Goal: Information Seeking & Learning: Check status

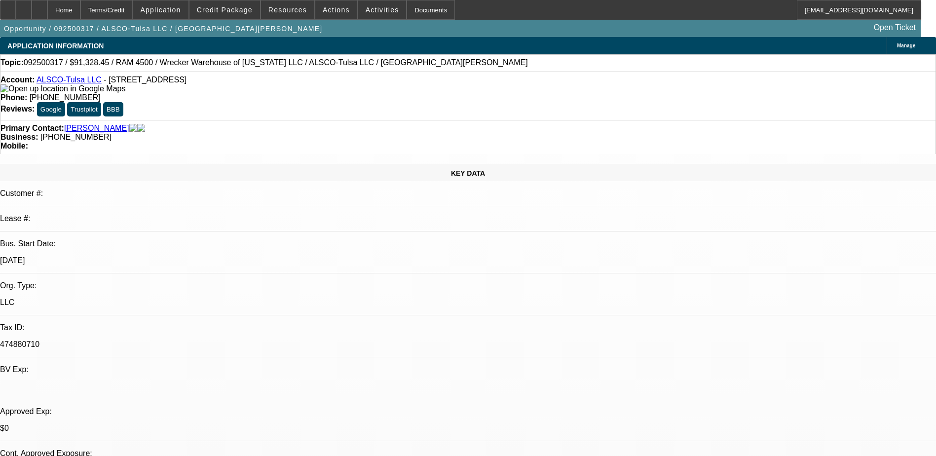
select select "0"
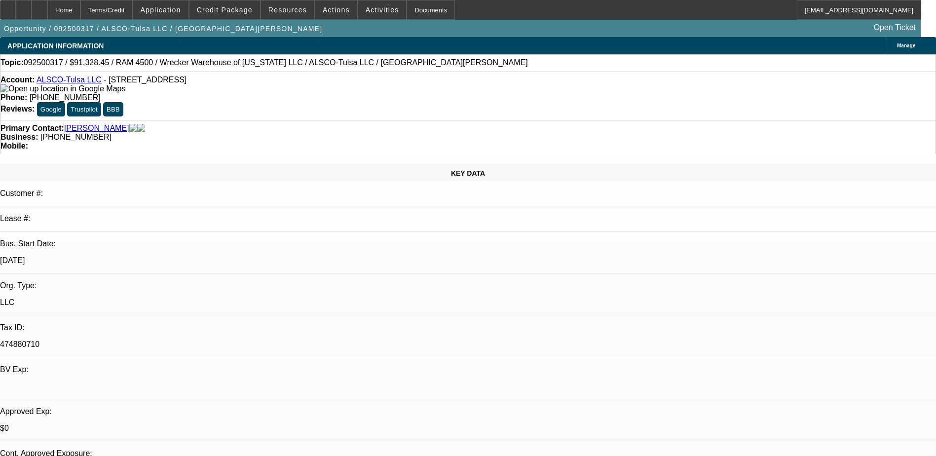
select select "0"
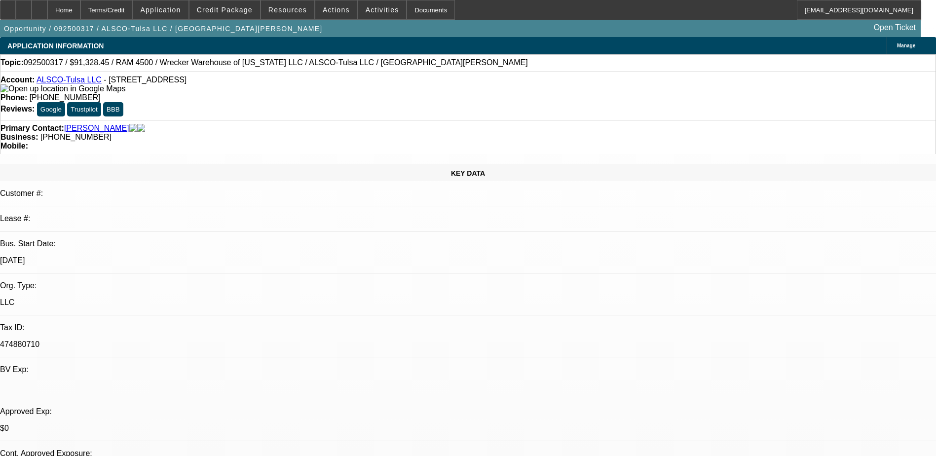
select select "0"
select select "1"
select select "6"
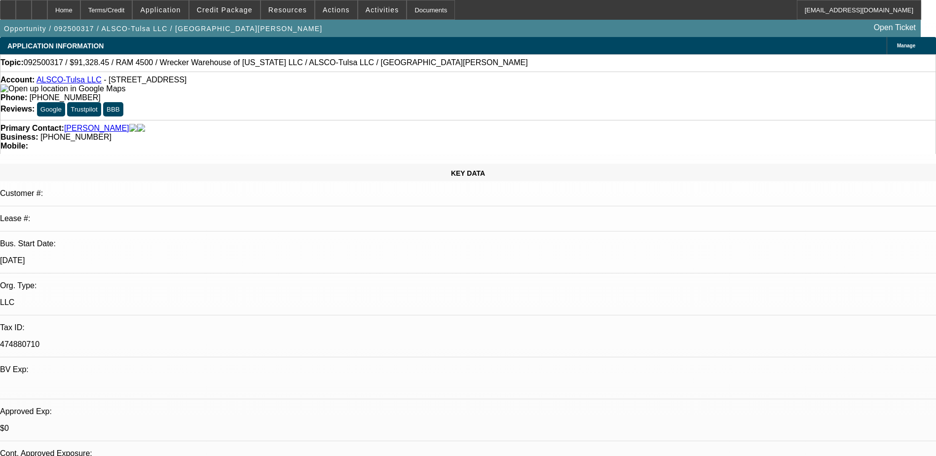
select select "1"
select select "6"
select select "1"
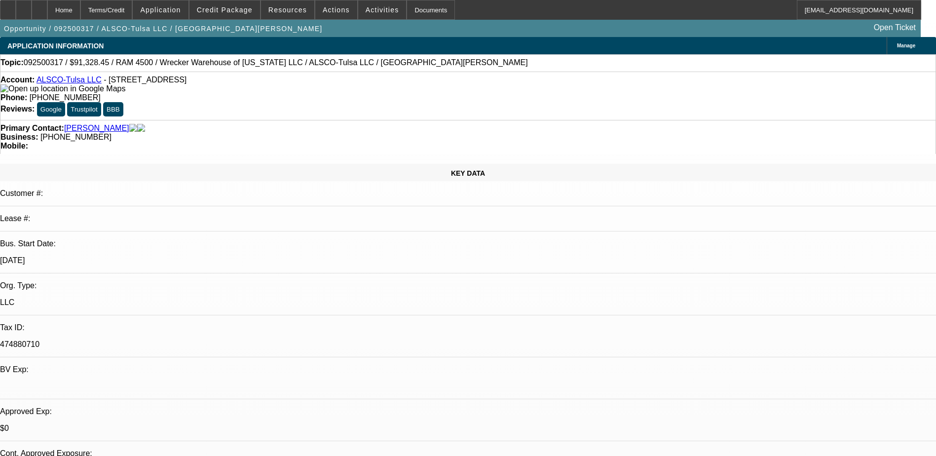
select select "6"
select select "1"
select select "6"
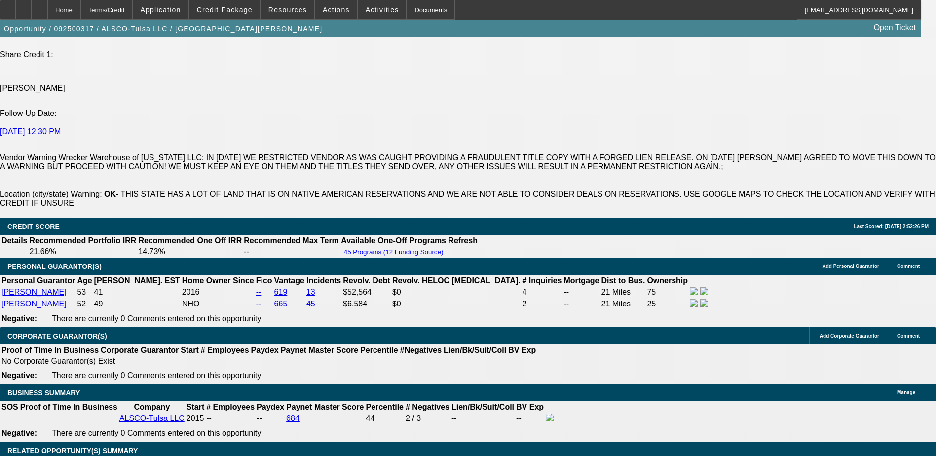
scroll to position [1283, 0]
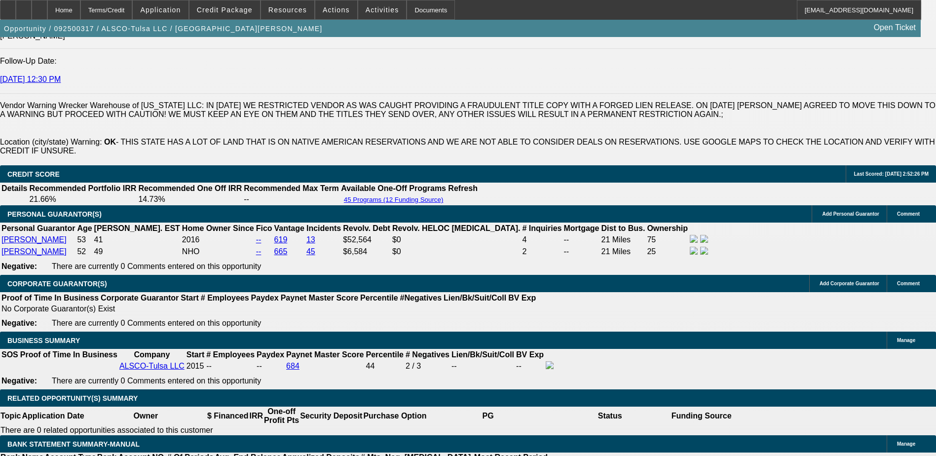
scroll to position [0, 0]
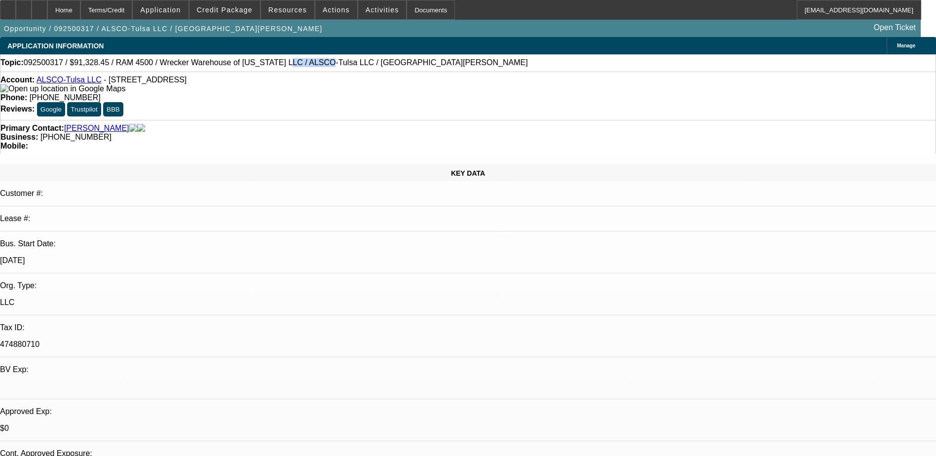
drag, startPoint x: 248, startPoint y: 65, endPoint x: 289, endPoint y: 65, distance: 40.9
click at [288, 65] on span "092500317 / $91,328.45 / RAM 4500 / Wrecker Warehouse of Texas LLC / ALSCO-Tuls…" at bounding box center [276, 62] width 504 height 9
drag, startPoint x: 289, startPoint y: 65, endPoint x: 274, endPoint y: 78, distance: 20.2
click at [289, 67] on div "Topic: 092500317 / $91,328.45 / RAM 4500 / Wrecker Warehouse of Texas LLC / ALS…" at bounding box center [467, 62] width 935 height 9
select select "0"
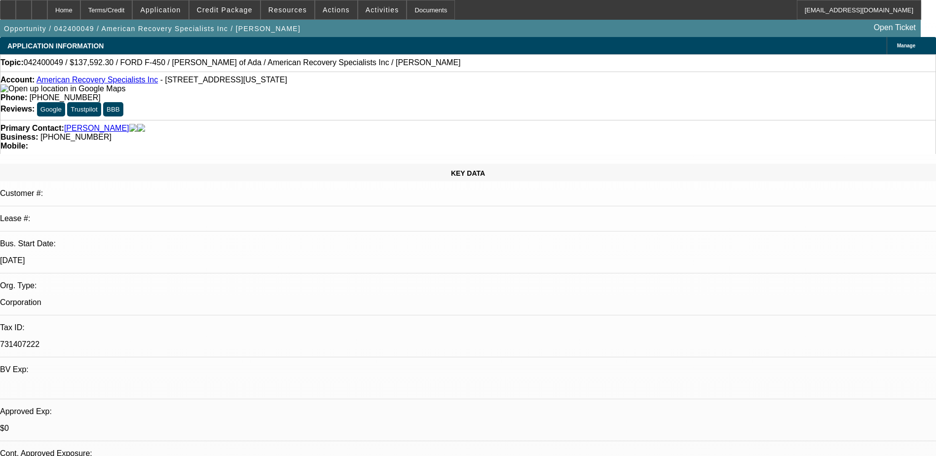
select select "0.1"
select select "0"
select select "0.1"
select select "1"
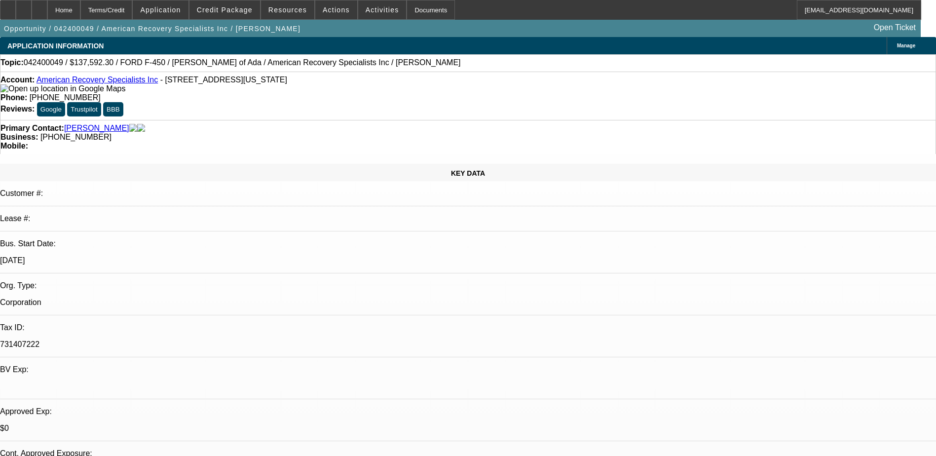
select select "4"
select select "1"
select select "4"
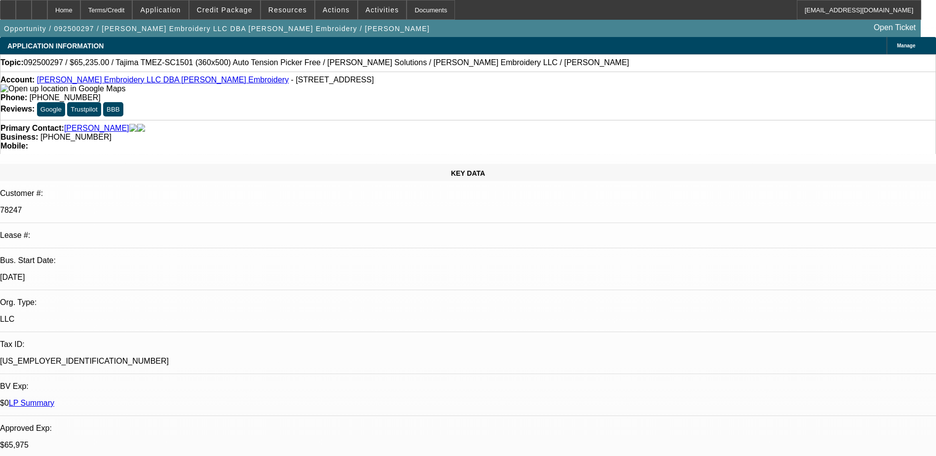
select select "0"
select select "2"
select select "0"
select select "2"
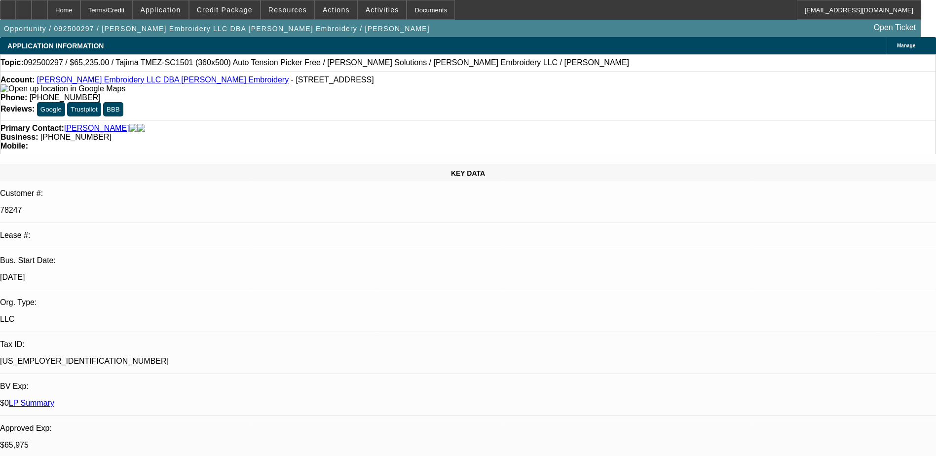
select select "0"
select select "2"
select select "0"
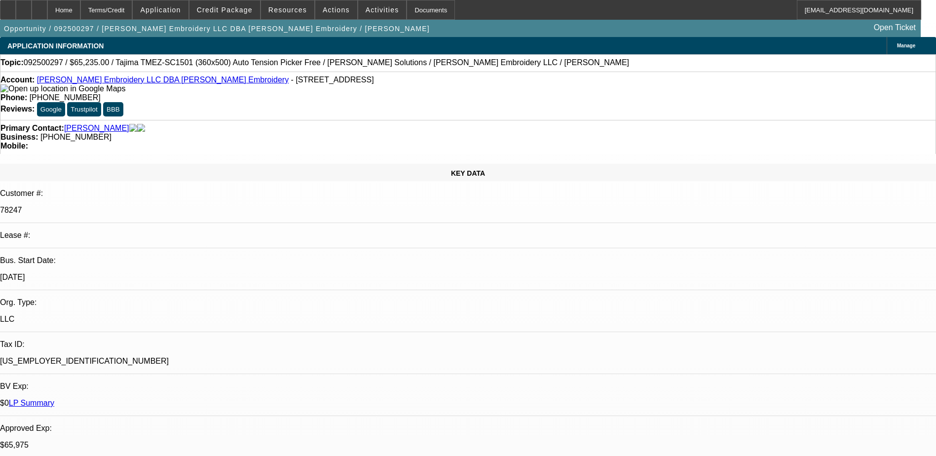
select select "2"
select select "0"
select select "1"
select select "2"
select select "6"
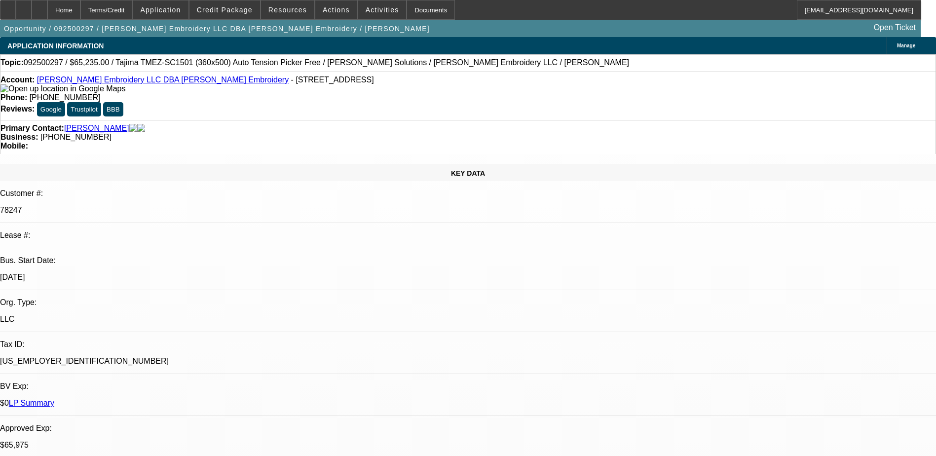
select select "1"
select select "2"
select select "6"
select select "1"
select select "2"
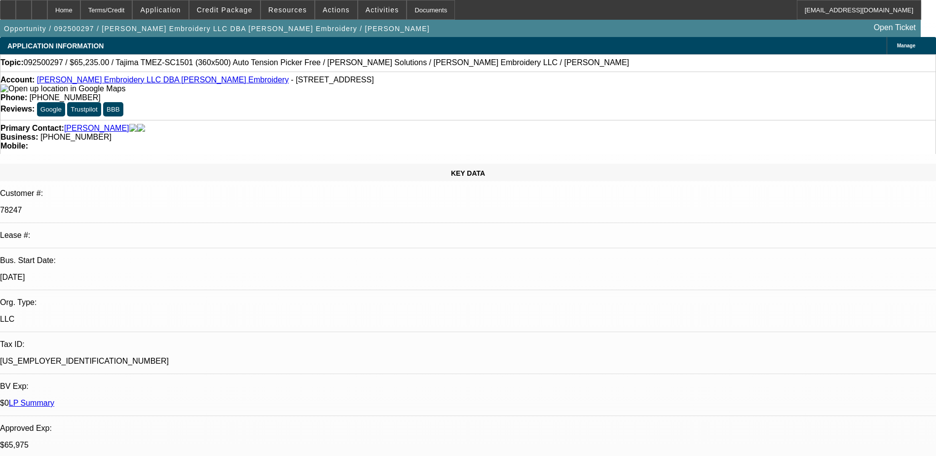
select select "6"
select select "1"
select select "2"
select select "6"
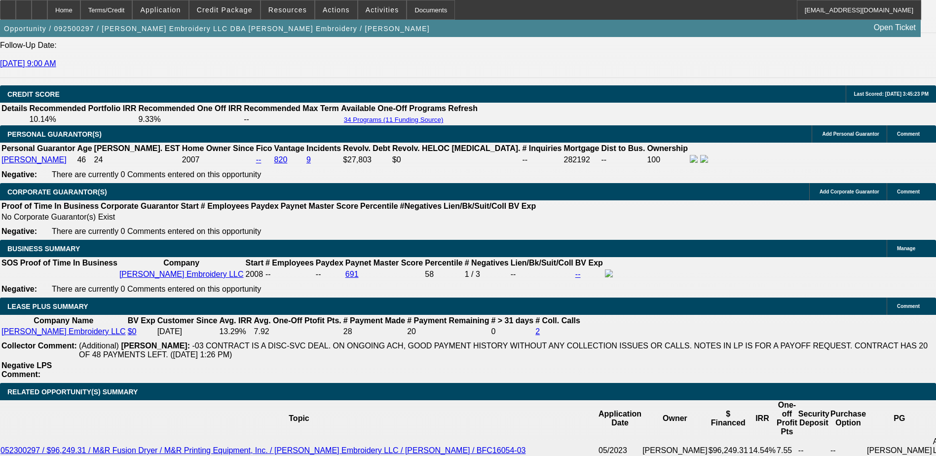
scroll to position [1229, 0]
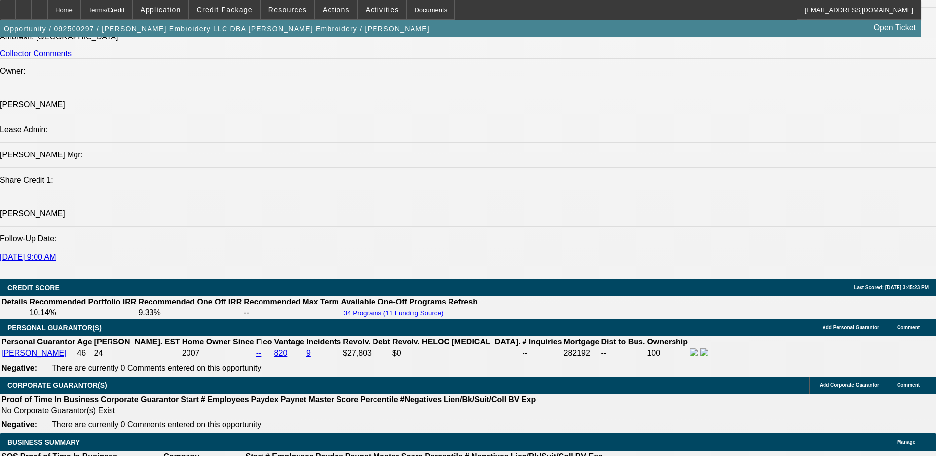
drag, startPoint x: 206, startPoint y: 268, endPoint x: 230, endPoint y: 268, distance: 24.7
drag, startPoint x: 230, startPoint y: 268, endPoint x: 205, endPoint y: 289, distance: 32.6
drag, startPoint x: 188, startPoint y: 290, endPoint x: 479, endPoint y: 289, distance: 290.6
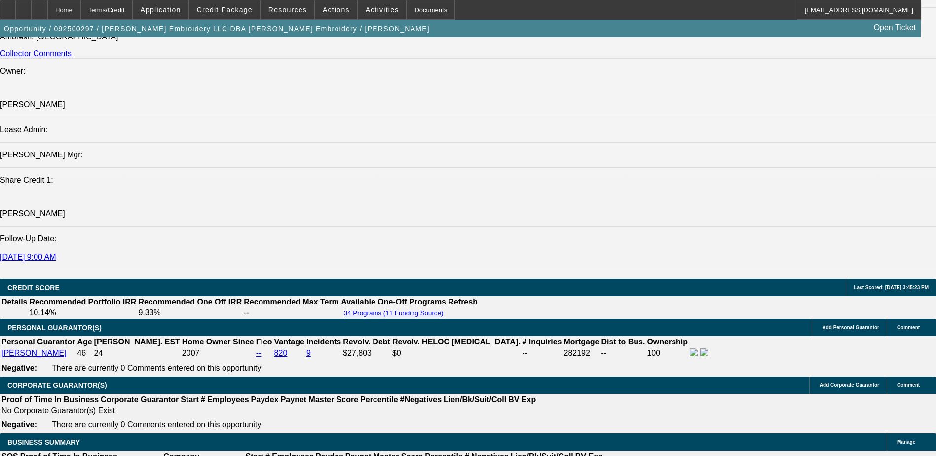
drag, startPoint x: 479, startPoint y: 289, endPoint x: 490, endPoint y: 286, distance: 12.2
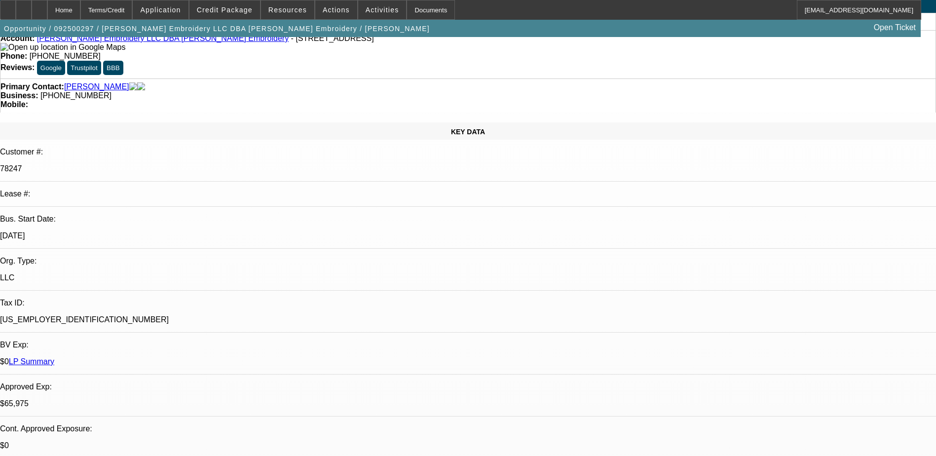
scroll to position [0, 0]
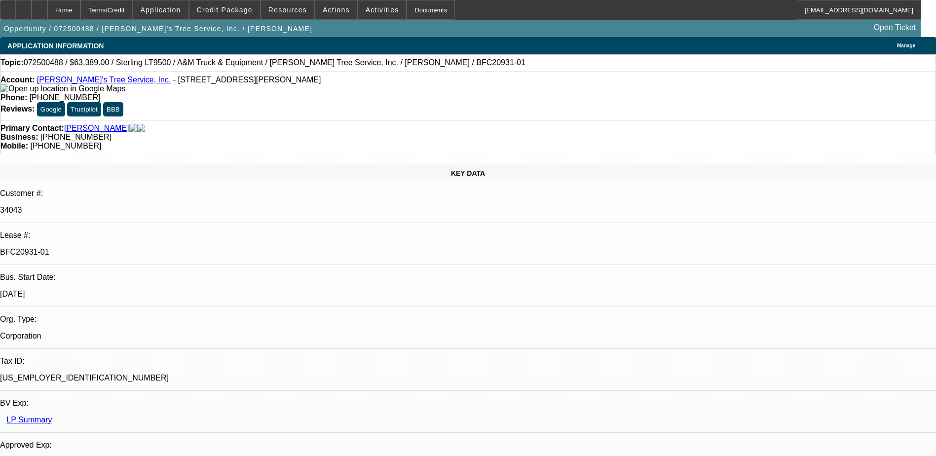
select select "0"
select select "2"
select select "0.1"
select select "0"
select select "2"
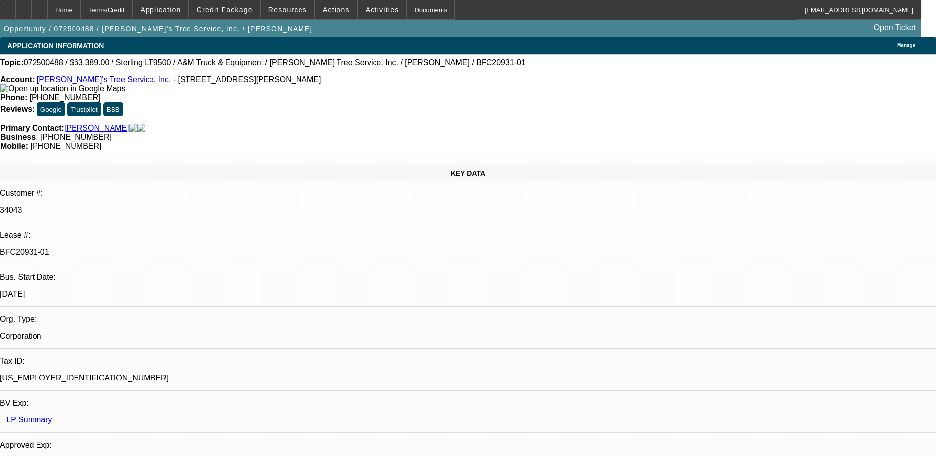
select select "0.1"
select select "0"
select select "2"
select select "0.1"
select select "0"
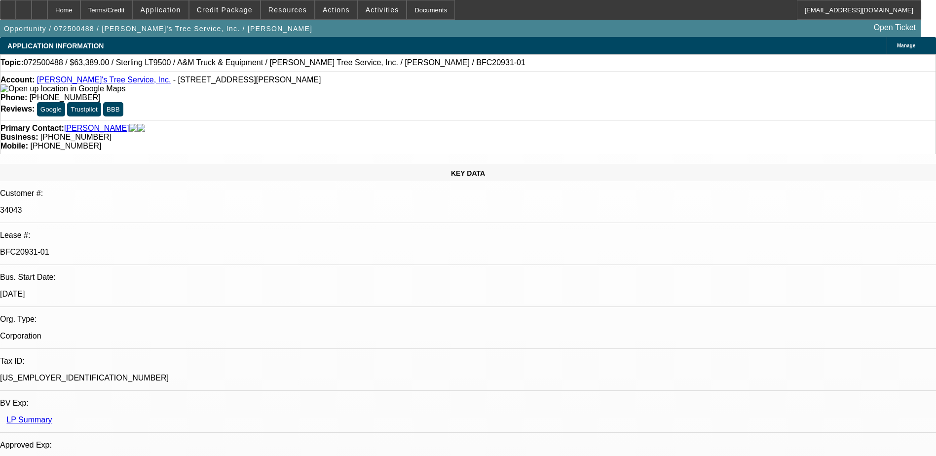
select select "2"
select select "0.1"
select select "1"
select select "2"
select select "4"
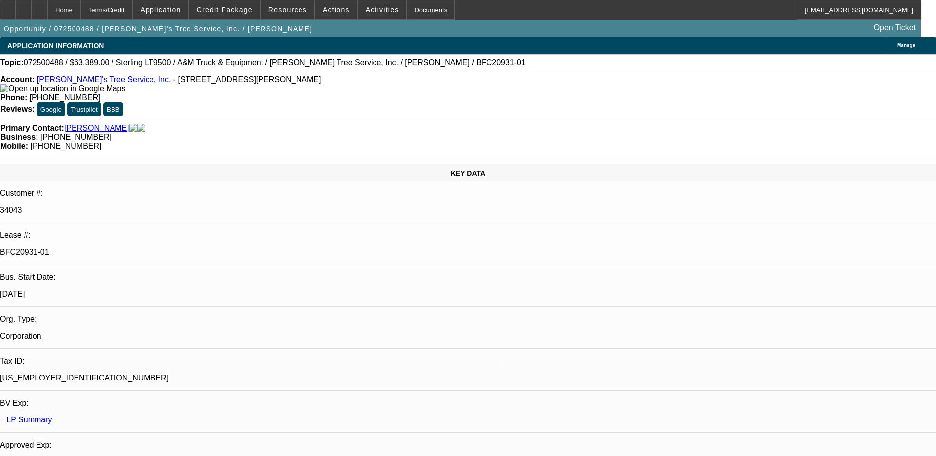
select select "1"
select select "2"
select select "4"
select select "1"
select select "2"
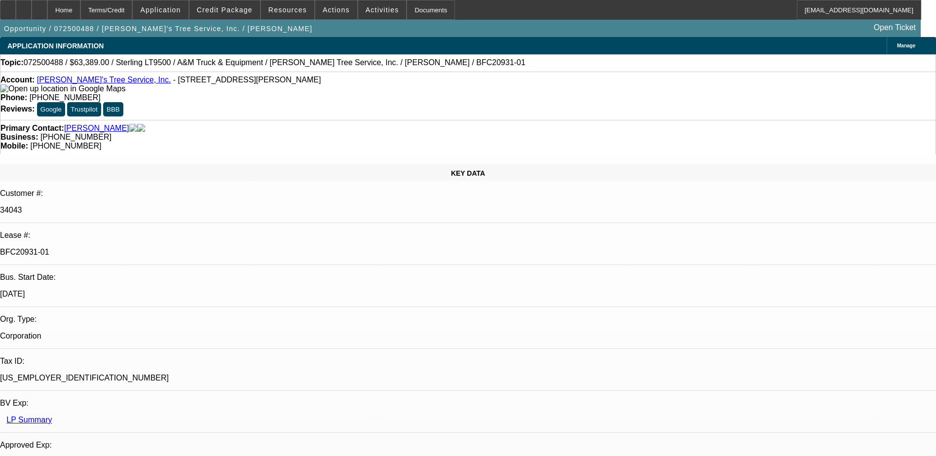
select select "4"
select select "1"
select select "2"
select select "4"
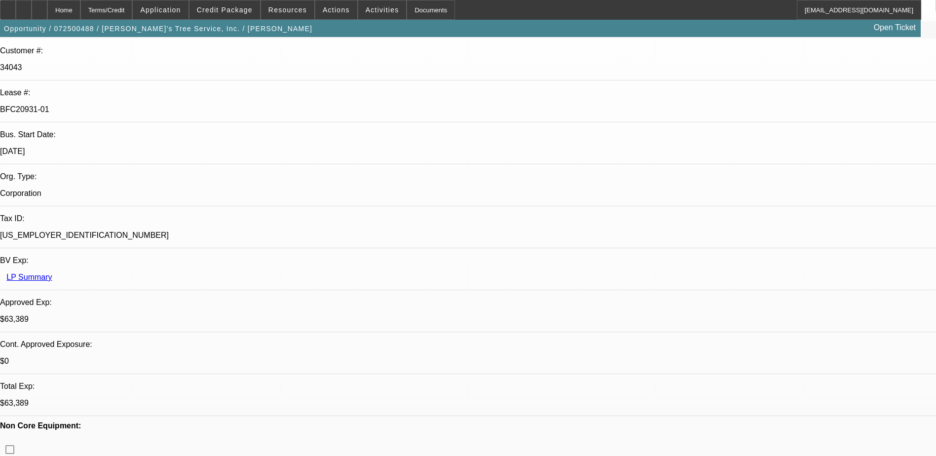
scroll to position [148, 0]
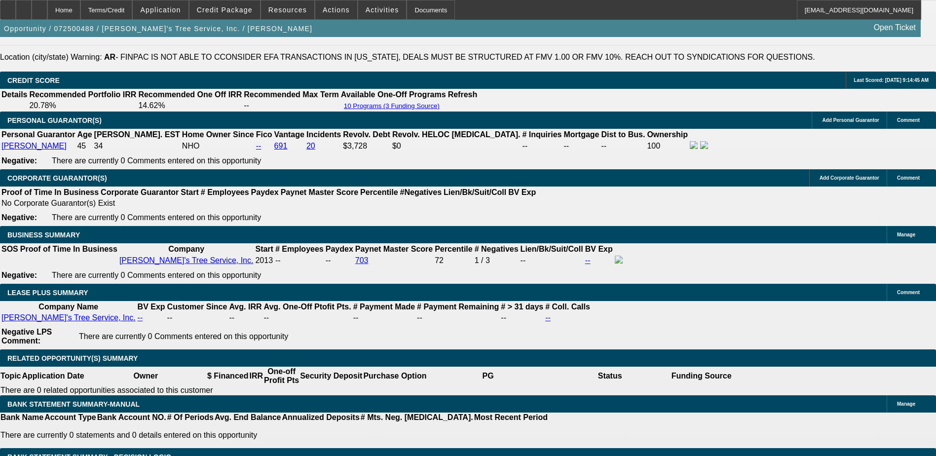
scroll to position [1431, 0]
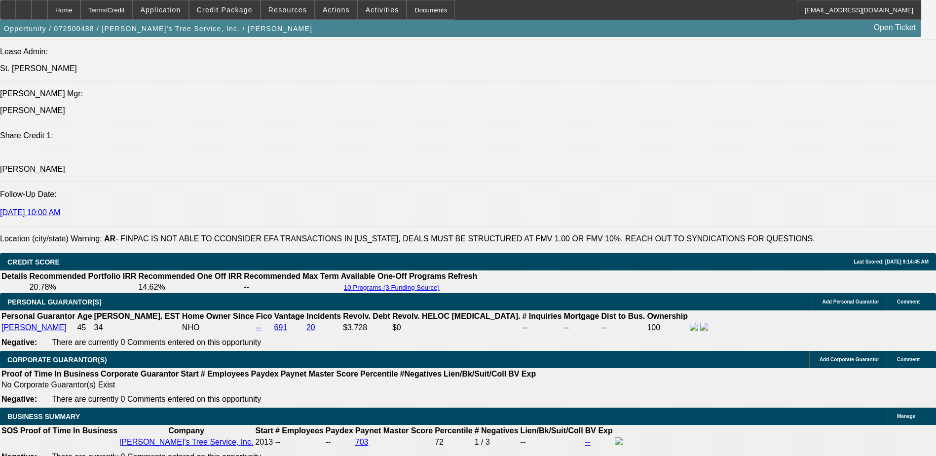
scroll to position [1283, 0]
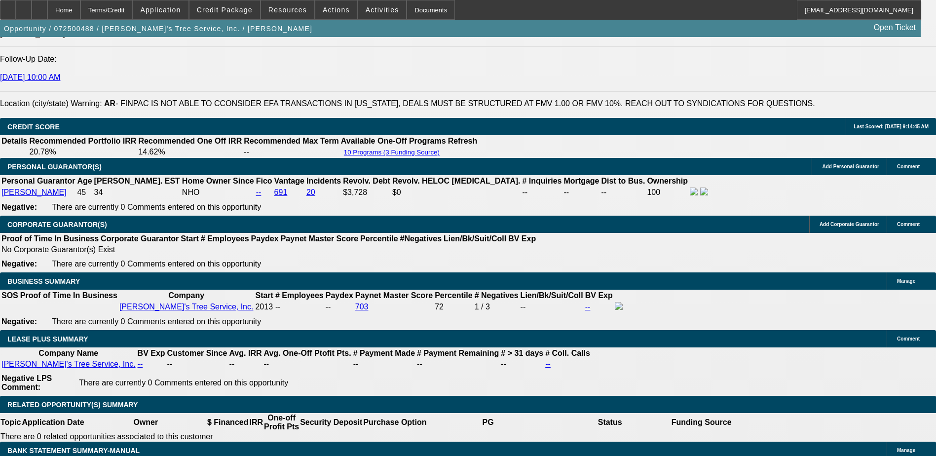
scroll to position [1480, 0]
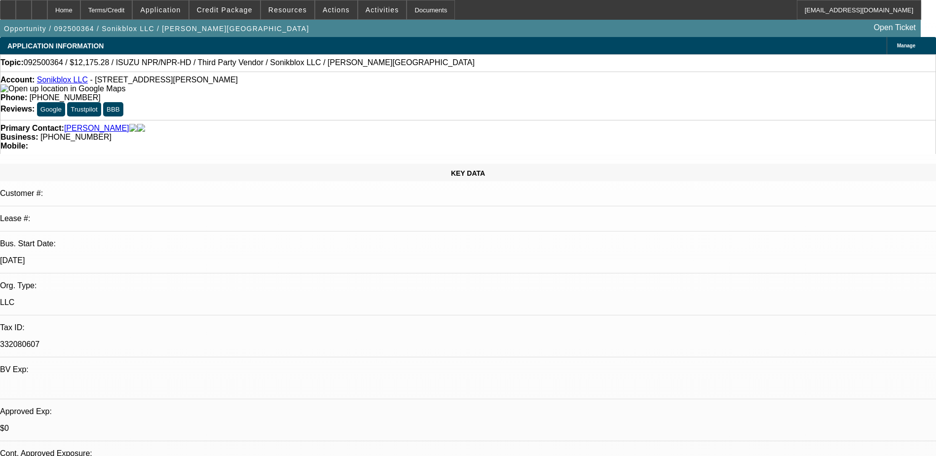
select select "0"
select select "2"
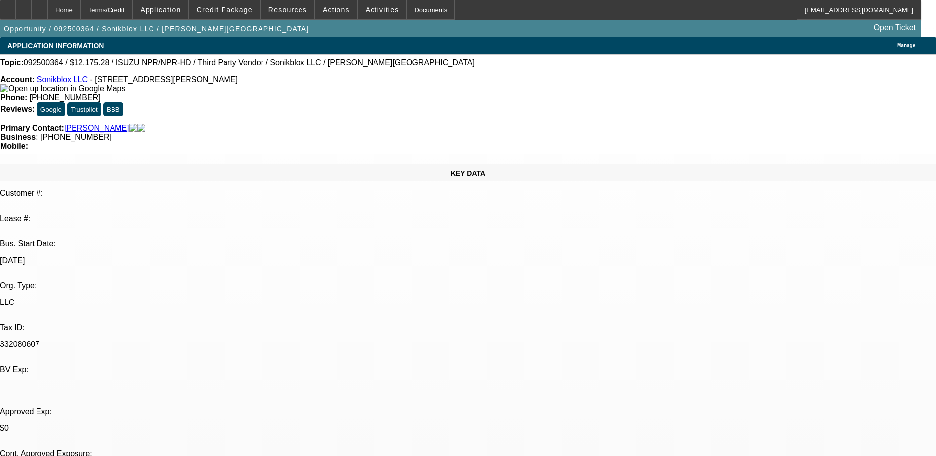
select select "0.1"
select select "0"
select select "0.1"
select select "0"
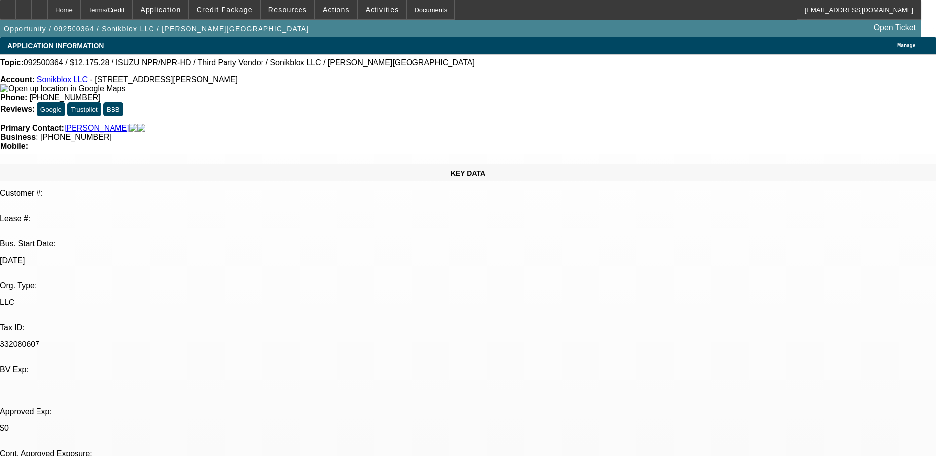
select select "0"
select select "0.1"
select select "1"
select select "2"
select select "5"
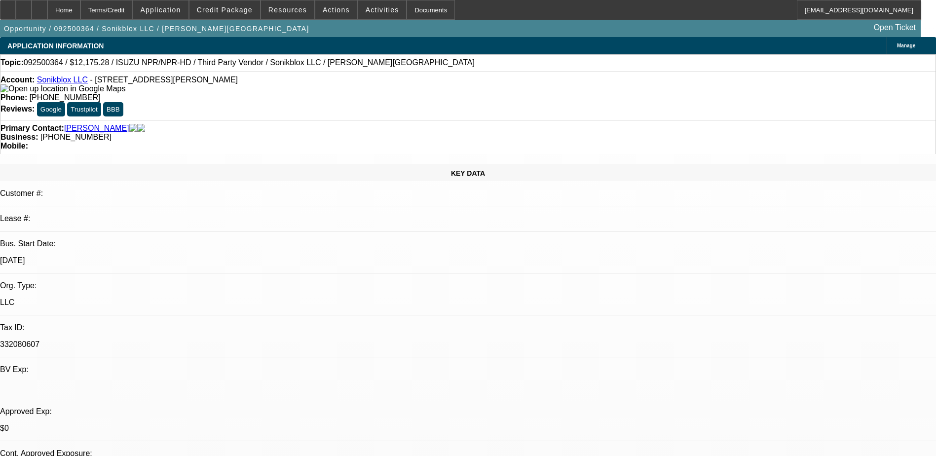
select select "1"
select select "2"
select select "4"
select select "1"
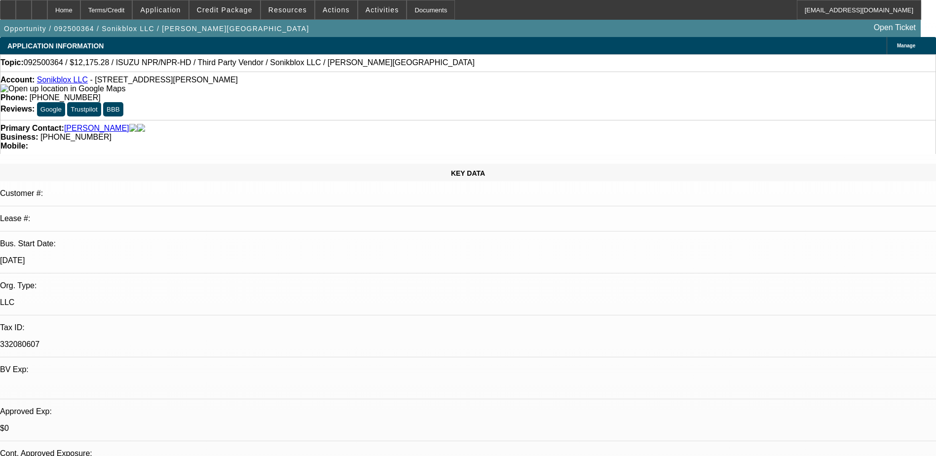
select select "4"
select select "1"
select select "4"
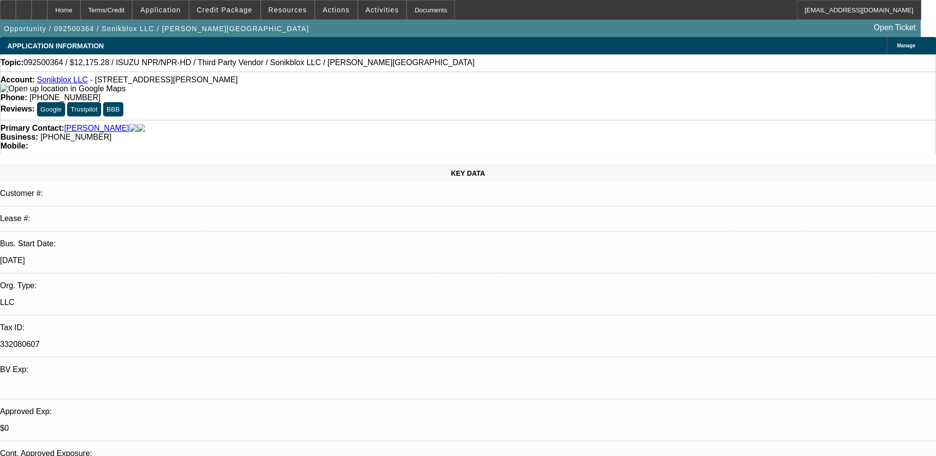
drag, startPoint x: 723, startPoint y: 330, endPoint x: 931, endPoint y: 322, distance: 207.8
drag, startPoint x: 931, startPoint y: 322, endPoint x: 831, endPoint y: 334, distance: 100.9
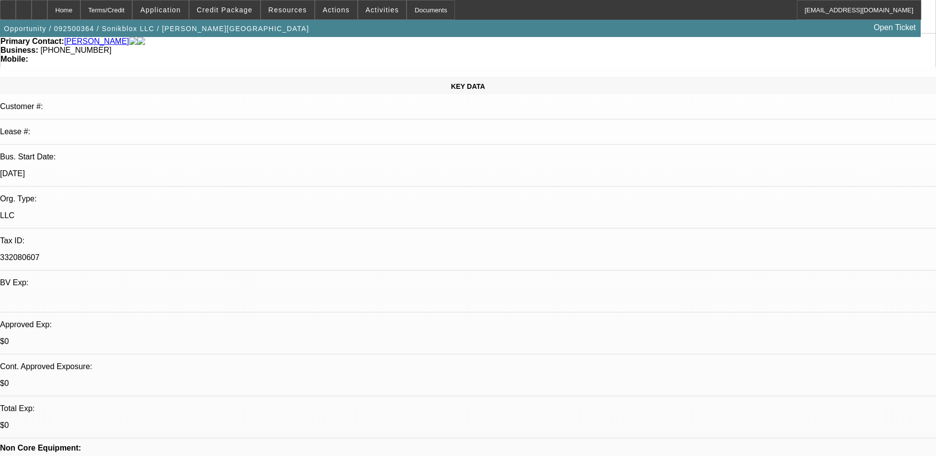
scroll to position [0, 0]
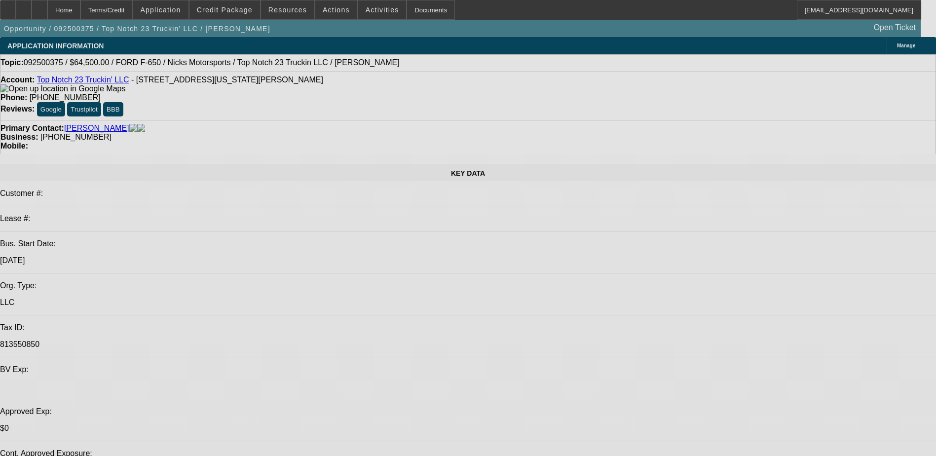
select select "0"
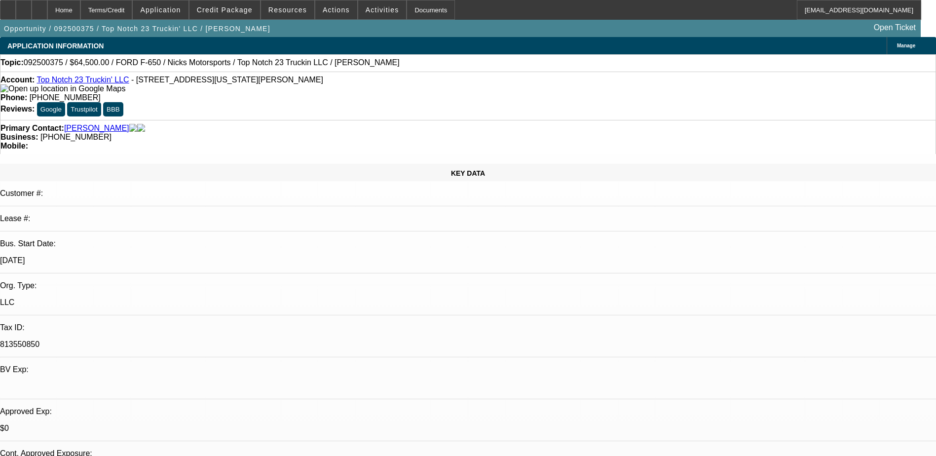
select select "0"
select select "2"
select select "0"
select select "5"
select select "0"
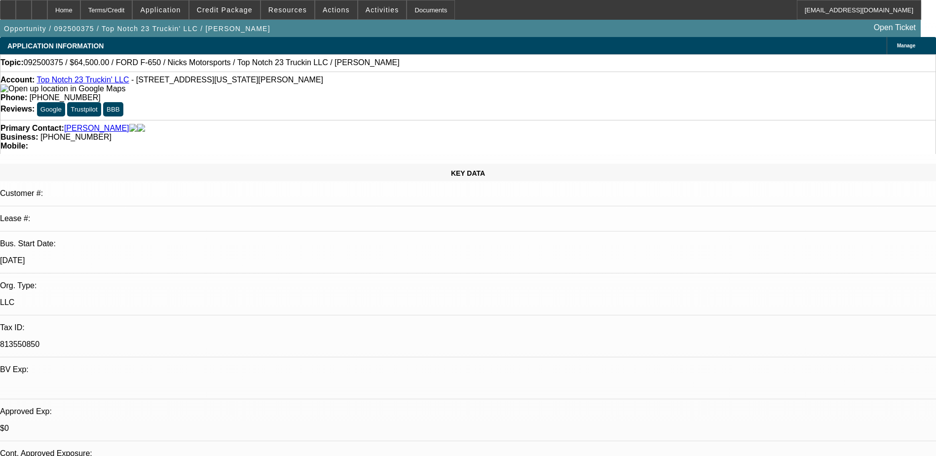
select select "0"
select select "2"
select select "0"
select select "5"
select select "0"
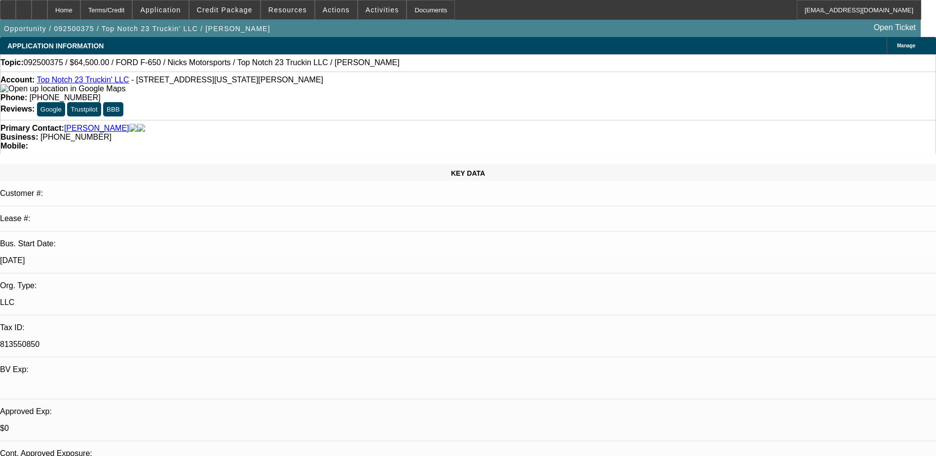
select select "0"
select select "2"
select select "0"
select select "5"
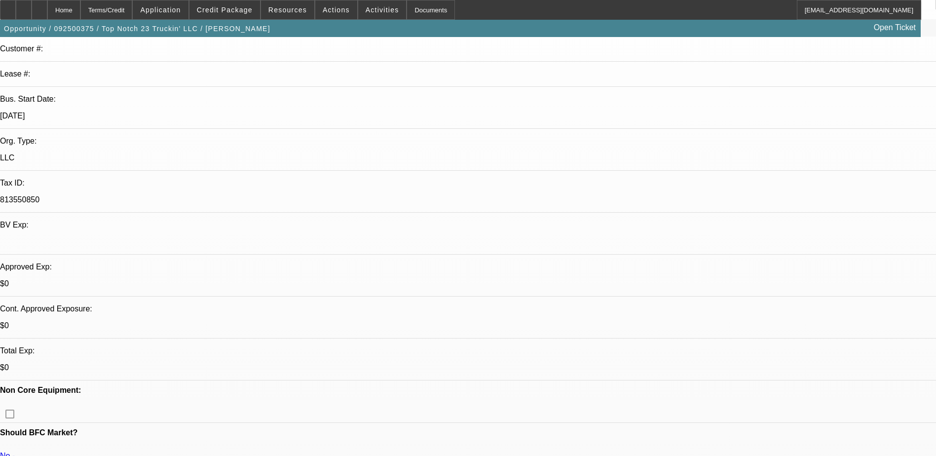
scroll to position [148, 0]
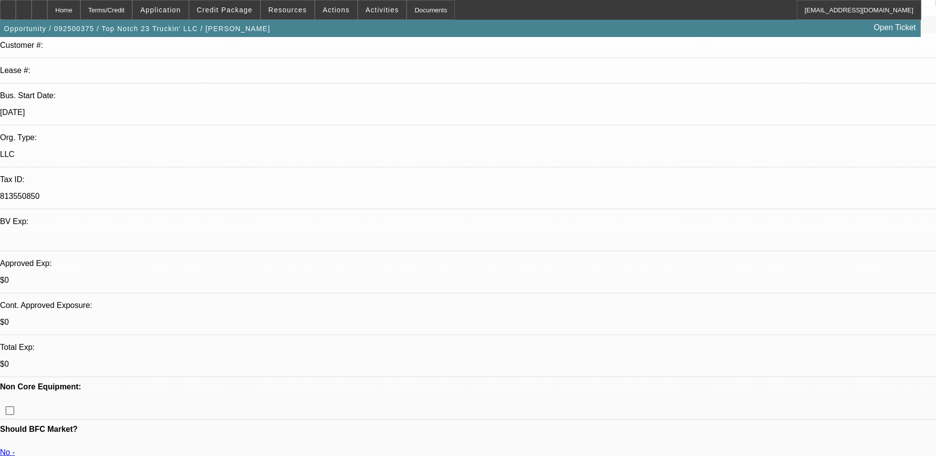
drag, startPoint x: 197, startPoint y: 260, endPoint x: 512, endPoint y: 267, distance: 315.3
drag, startPoint x: 512, startPoint y: 267, endPoint x: 435, endPoint y: 268, distance: 77.5
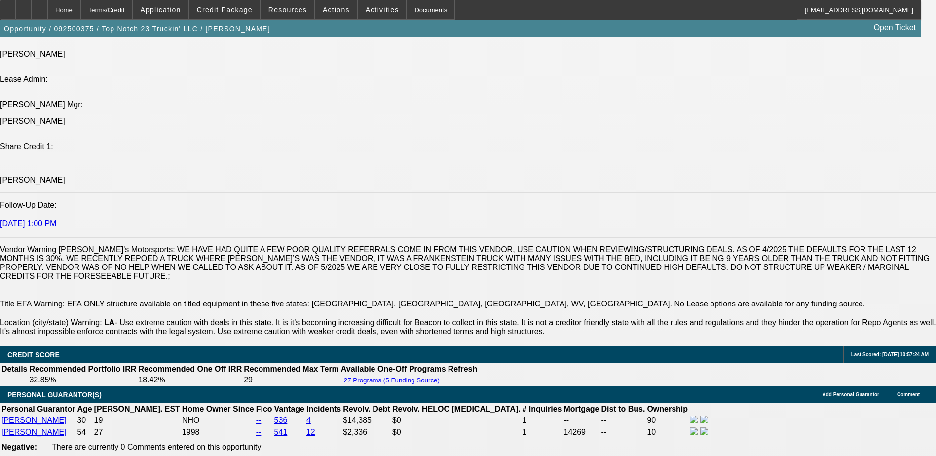
scroll to position [1135, 0]
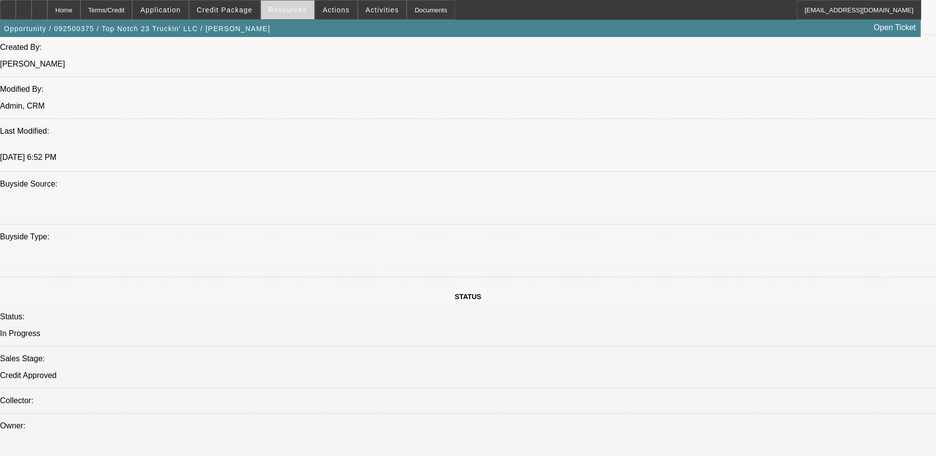
scroll to position [789, 0]
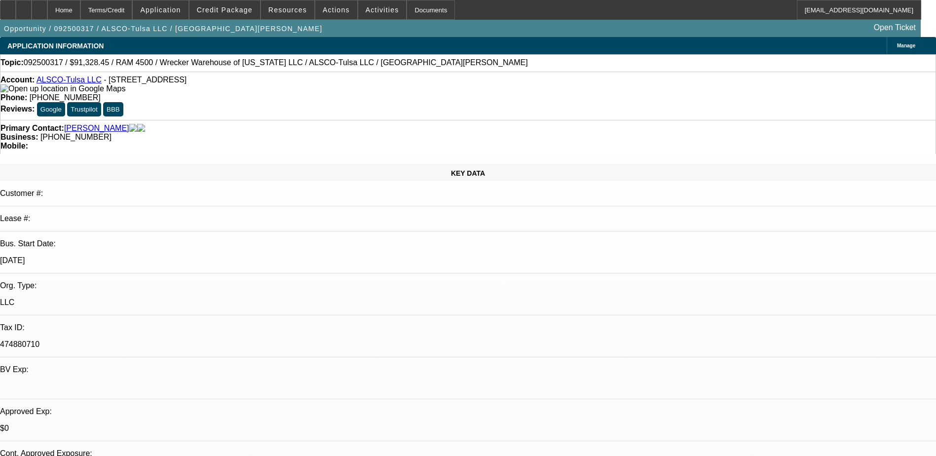
select select "0"
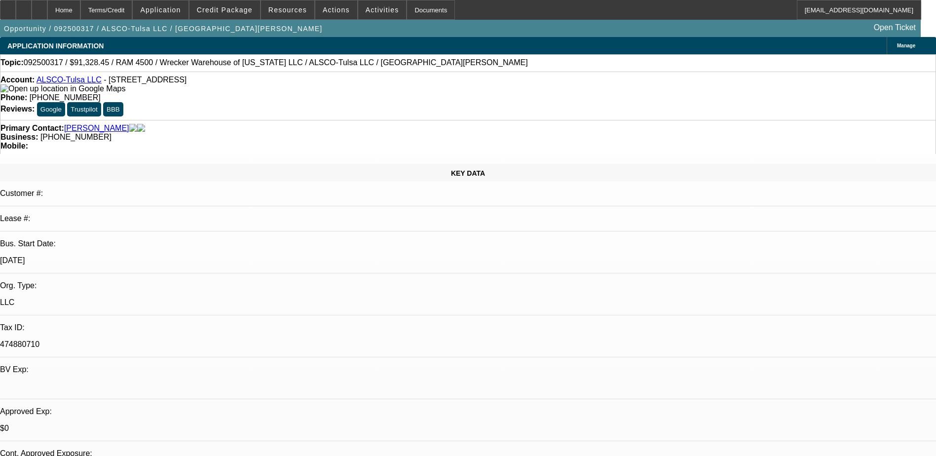
select select "0"
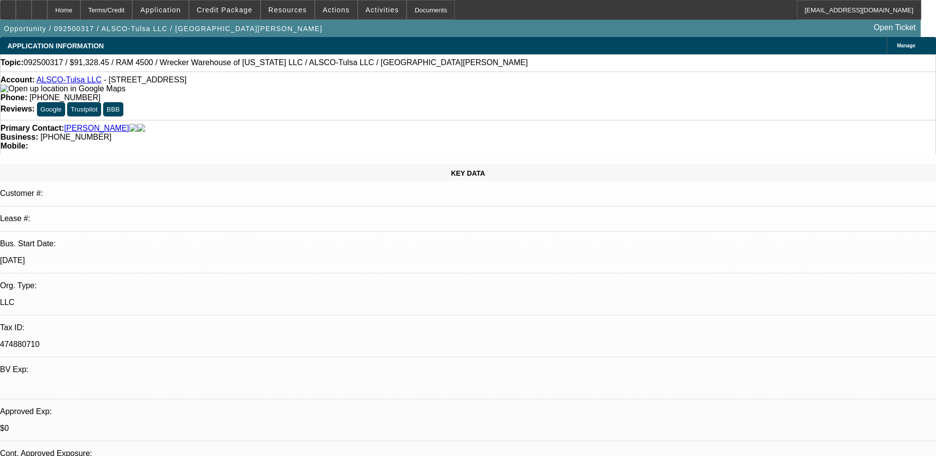
select select "0"
select select "1"
select select "6"
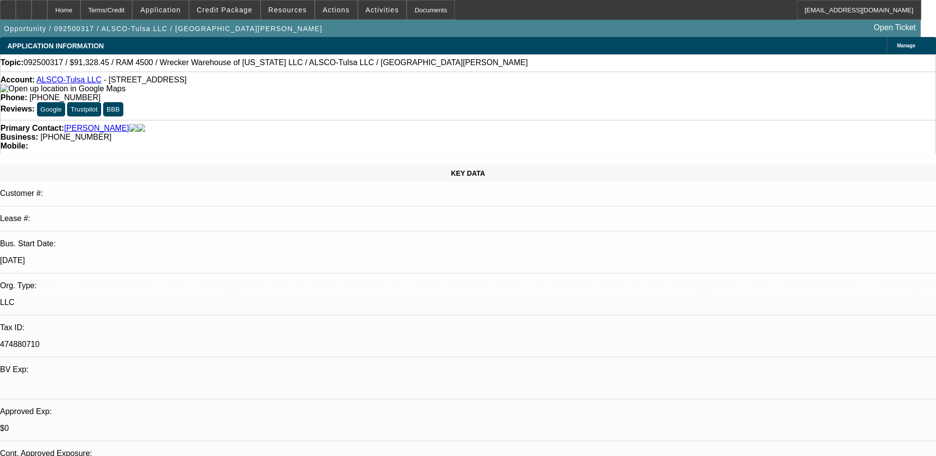
select select "1"
select select "6"
select select "1"
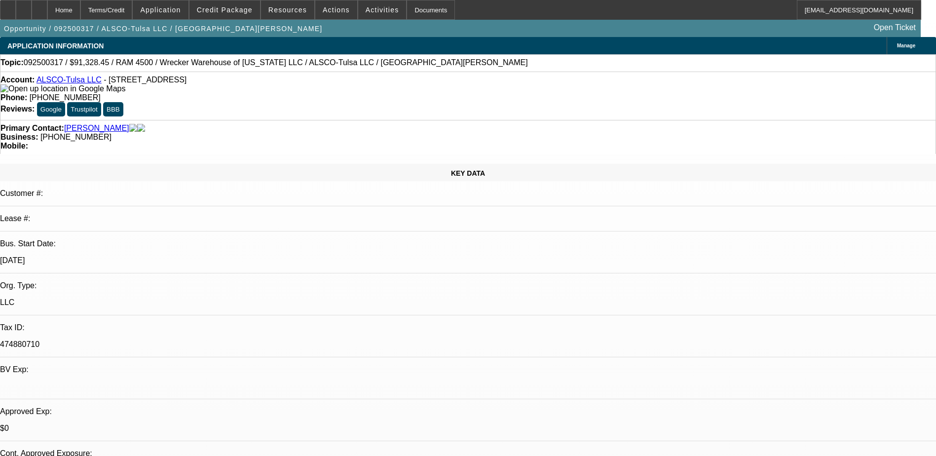
select select "6"
select select "1"
select select "6"
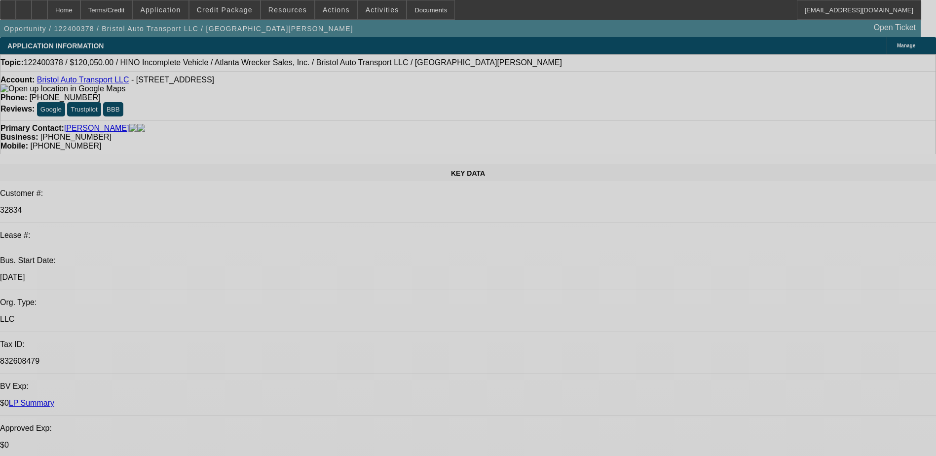
select select "0"
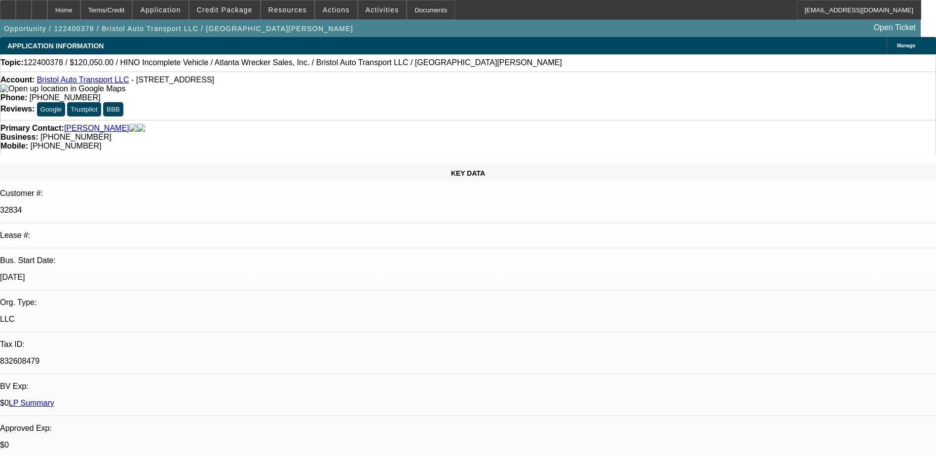
select select "0"
select select "0.1"
select select "0"
select select "0.1"
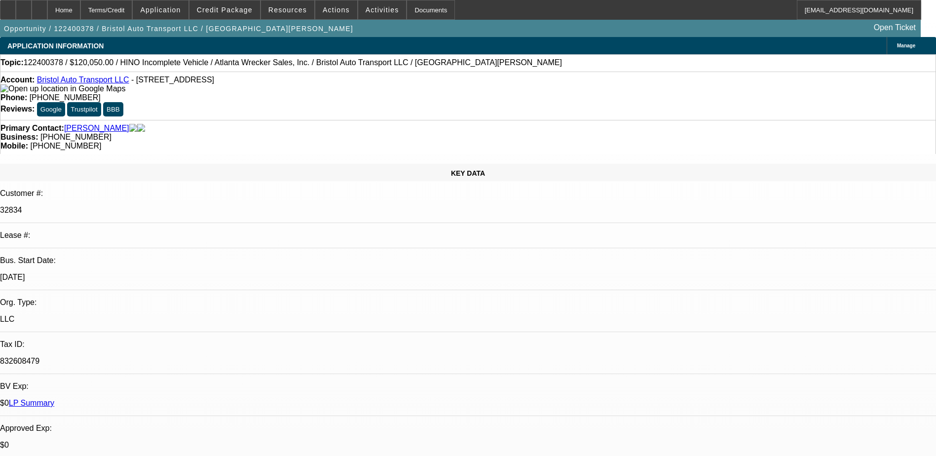
select select "1"
select select "2"
select select "4"
select select "1"
select select "2"
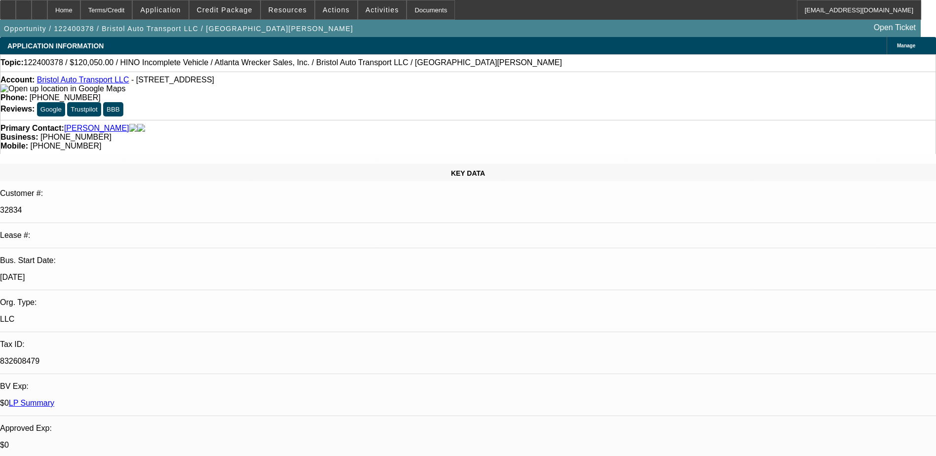
select select "4"
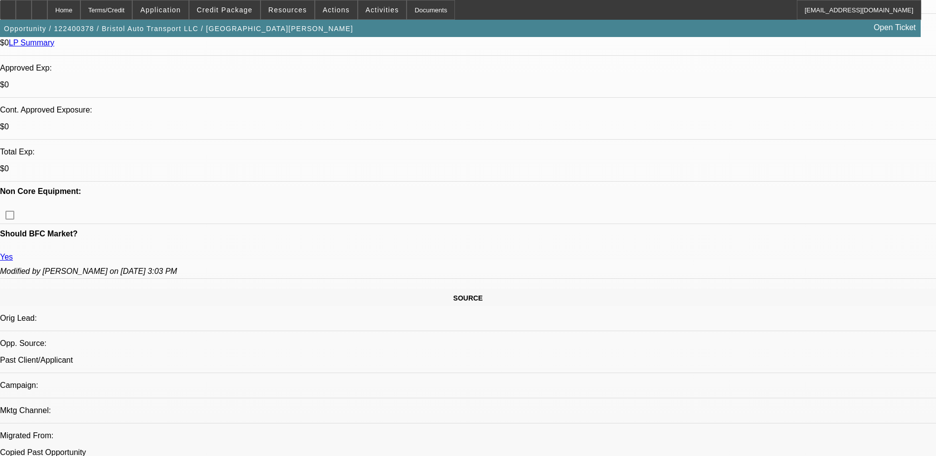
scroll to position [395, 0]
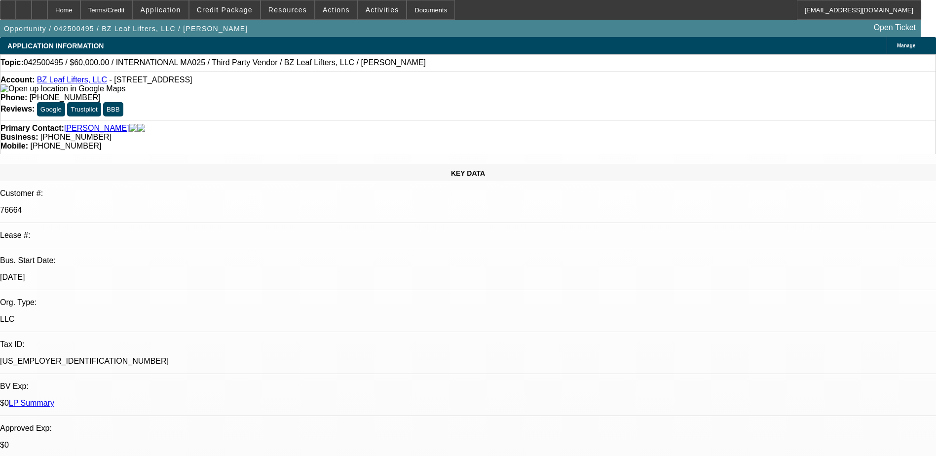
select select "0"
select select "2"
select select "0"
select select "2"
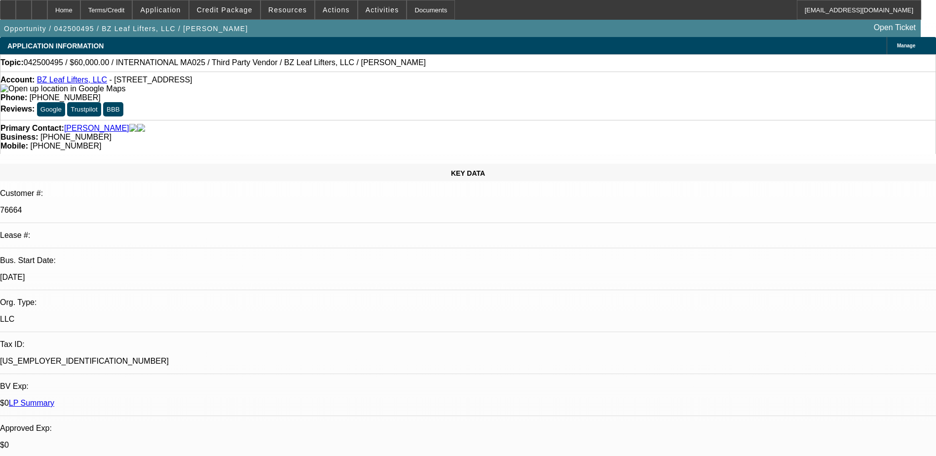
select select "0"
select select "1"
select select "2"
select select "6"
select select "1"
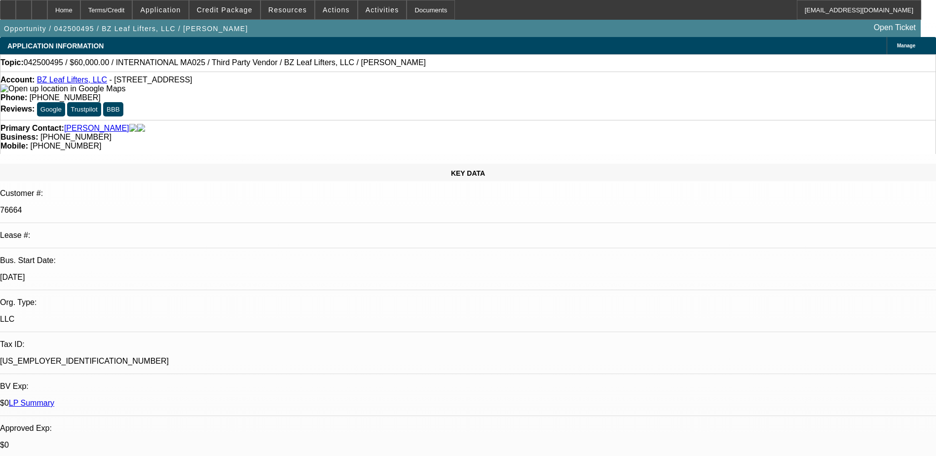
select select "2"
select select "6"
drag, startPoint x: 729, startPoint y: 329, endPoint x: 900, endPoint y: 324, distance: 170.8
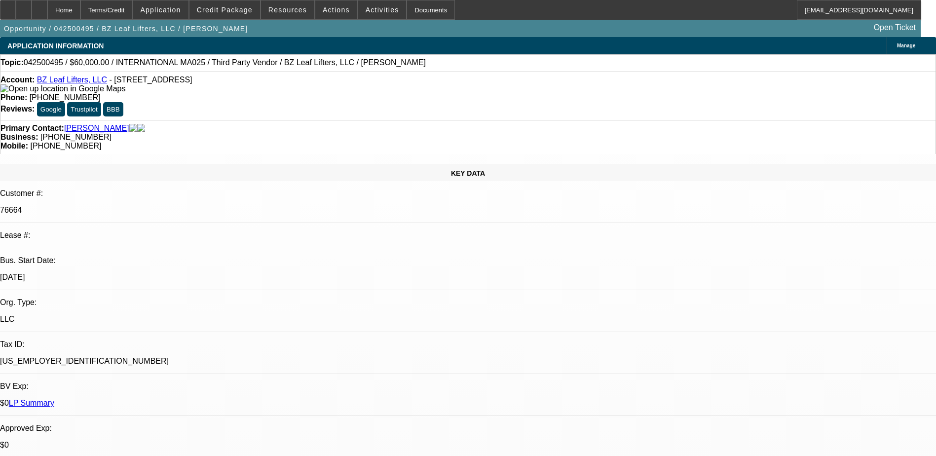
drag, startPoint x: 900, startPoint y: 324, endPoint x: 788, endPoint y: 340, distance: 112.7
drag, startPoint x: 650, startPoint y: 341, endPoint x: 792, endPoint y: 342, distance: 141.6
drag, startPoint x: 792, startPoint y: 342, endPoint x: 816, endPoint y: 338, distance: 24.4
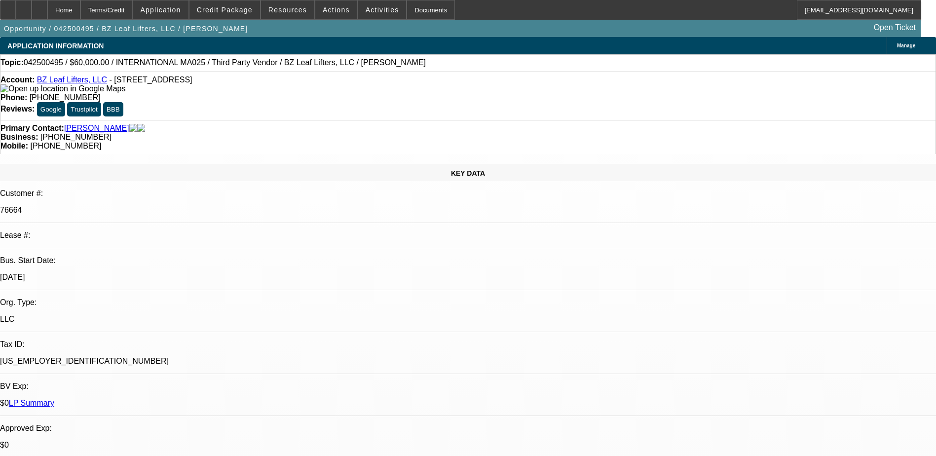
drag, startPoint x: 663, startPoint y: 347, endPoint x: 902, endPoint y: 351, distance: 238.8
drag, startPoint x: 902, startPoint y: 351, endPoint x: 780, endPoint y: 359, distance: 122.1
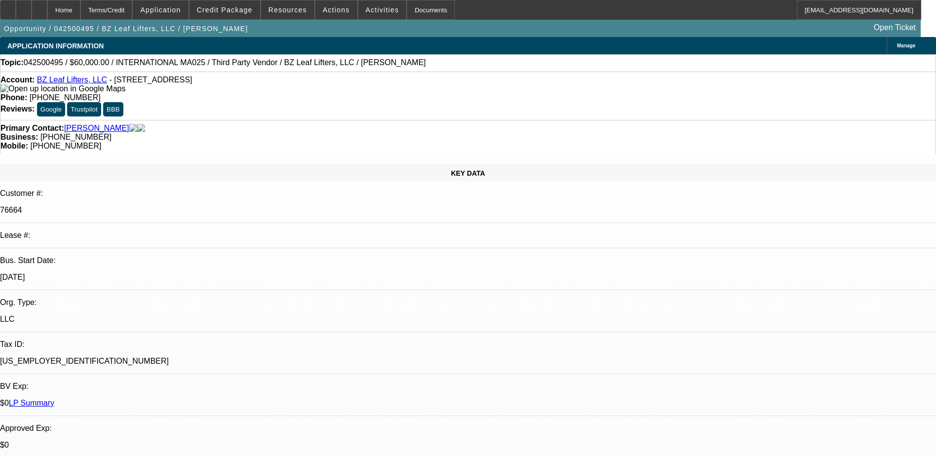
drag, startPoint x: 754, startPoint y: 359, endPoint x: 872, endPoint y: 356, distance: 117.9
drag, startPoint x: 872, startPoint y: 356, endPoint x: 850, endPoint y: 366, distance: 23.2
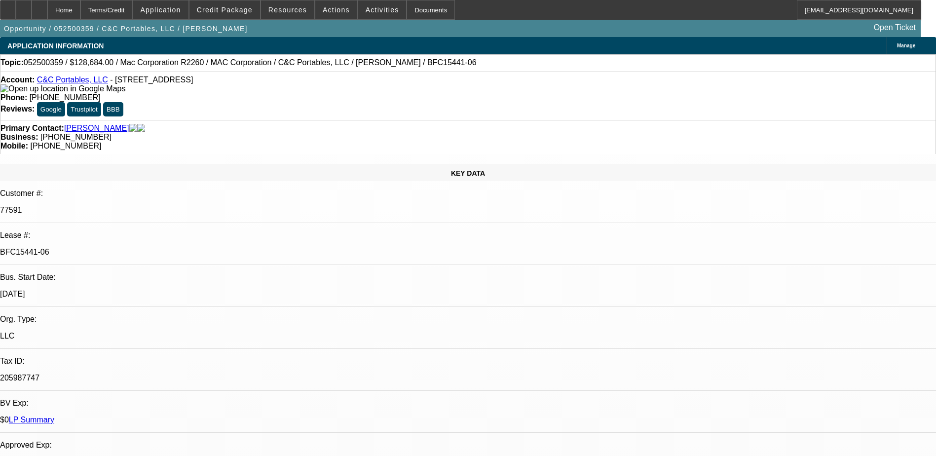
select select "0"
select select "6"
select select "0"
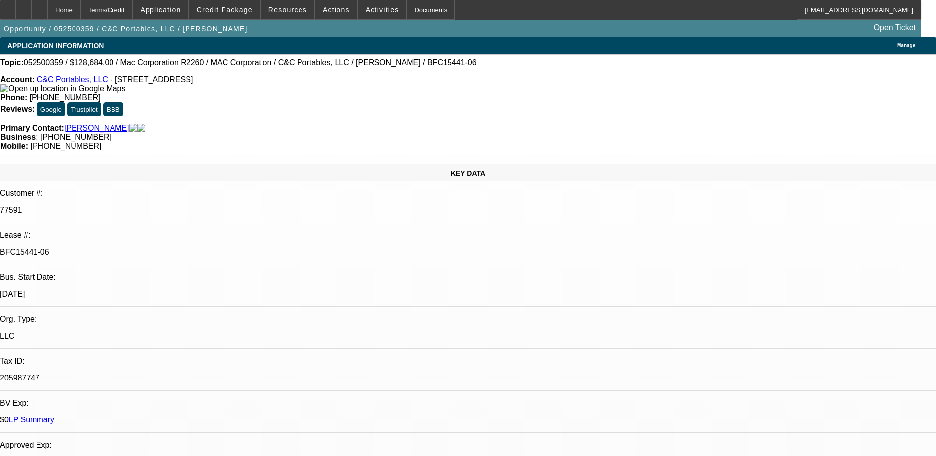
select select "0"
select select "3"
select select "0"
select select "6"
select select "0"
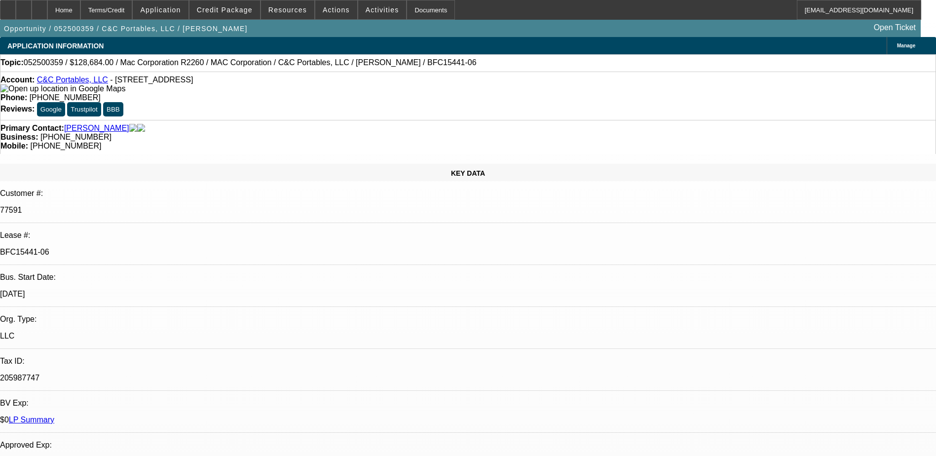
select select "0"
select select "3"
select select "0"
select select "6"
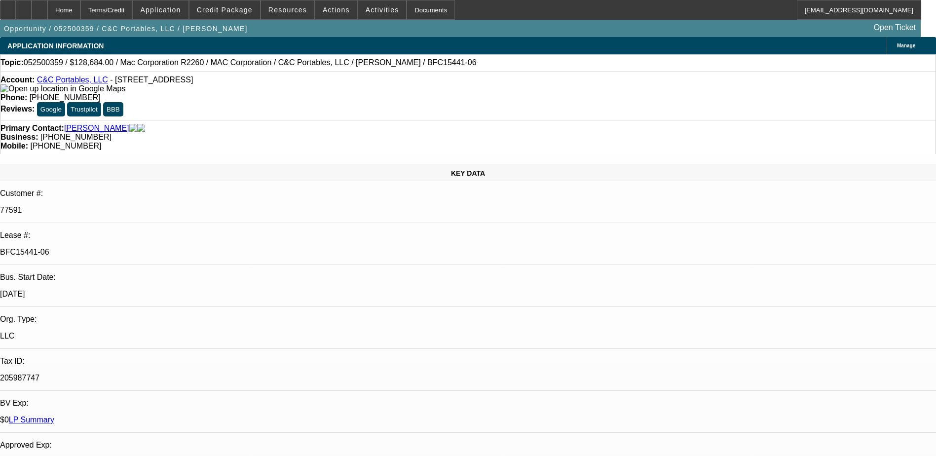
scroll to position [99, 0]
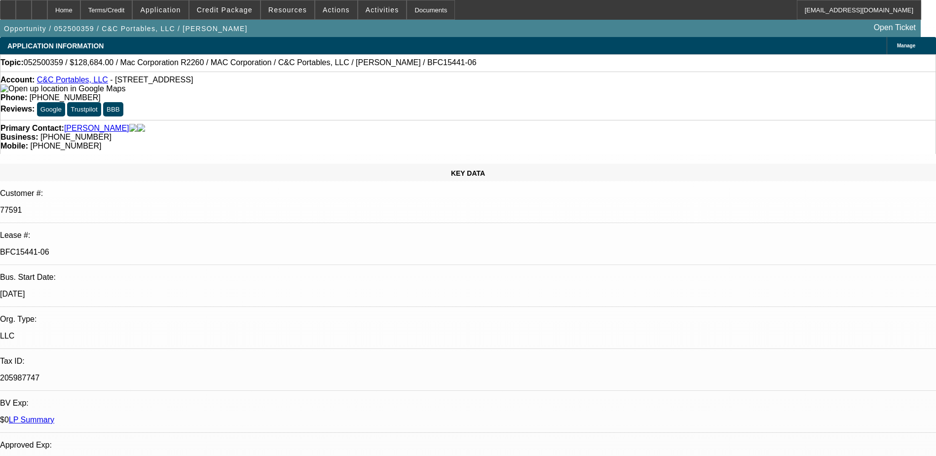
drag, startPoint x: 681, startPoint y: 325, endPoint x: 785, endPoint y: 318, distance: 104.8
drag, startPoint x: 785, startPoint y: 318, endPoint x: 733, endPoint y: 153, distance: 172.9
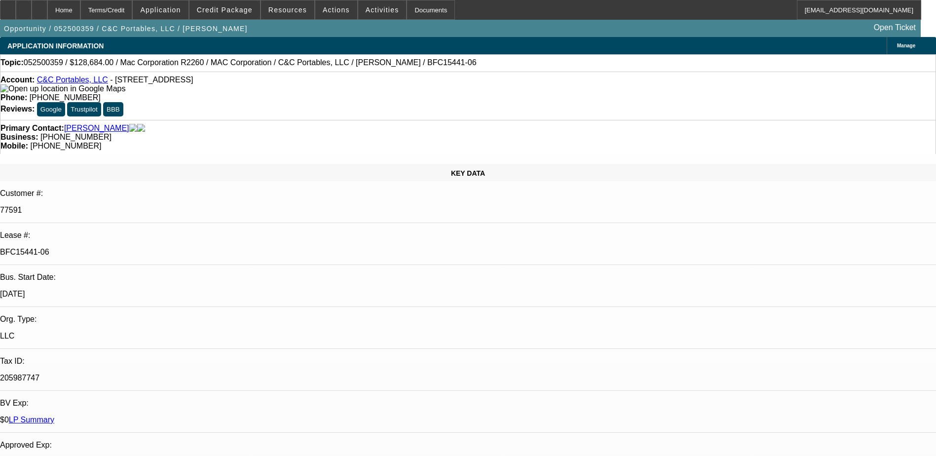
scroll to position [291, 0]
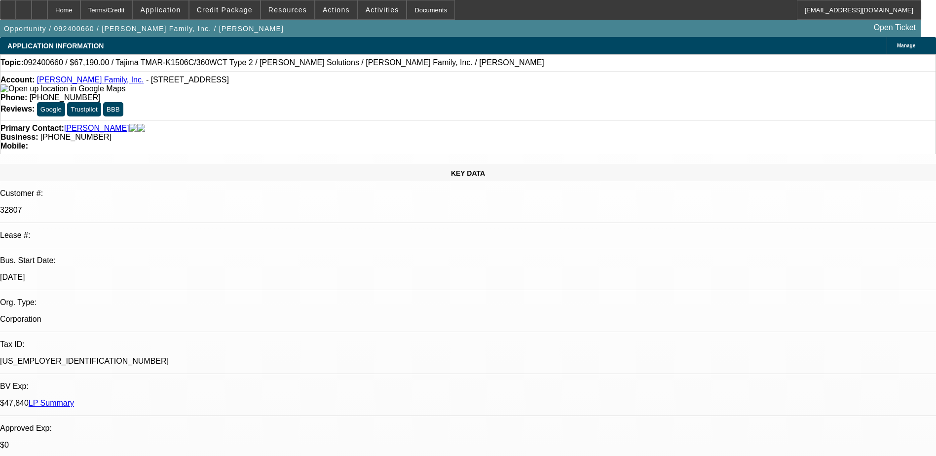
select select "0"
select select "2"
select select "0"
select select "2"
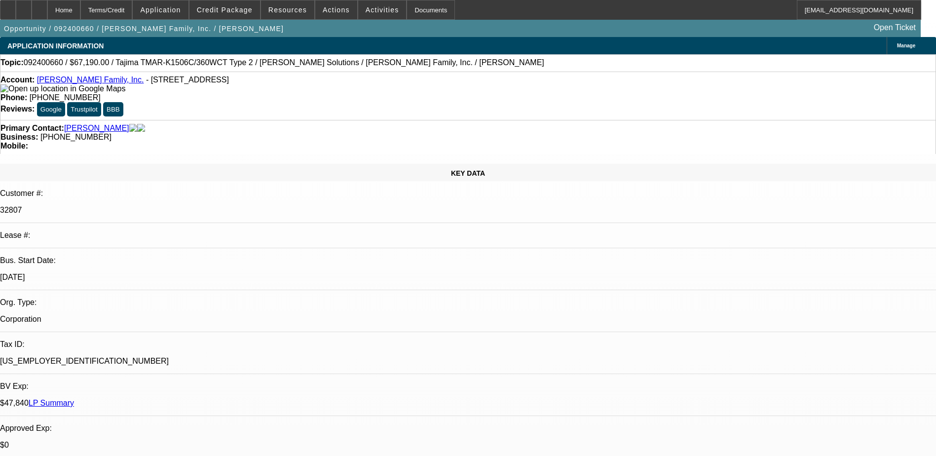
select select "0"
select select "2"
select select "0"
select select "1"
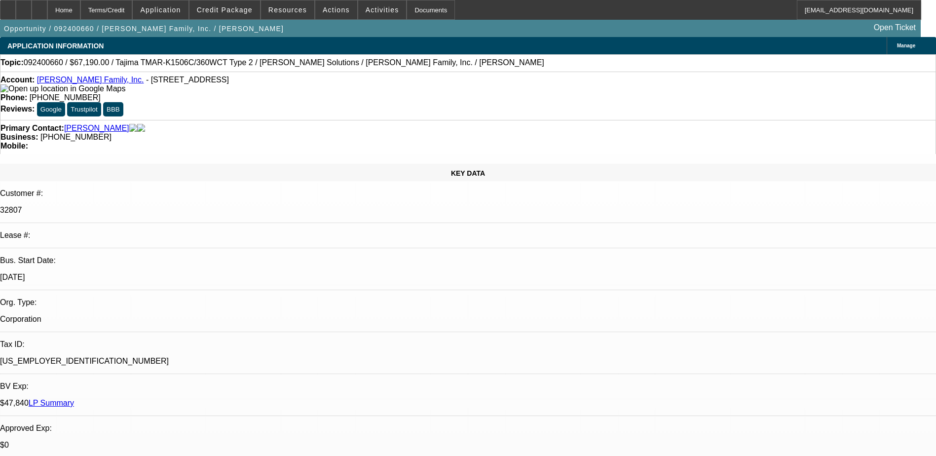
select select "2"
select select "6"
select select "1"
select select "2"
select select "6"
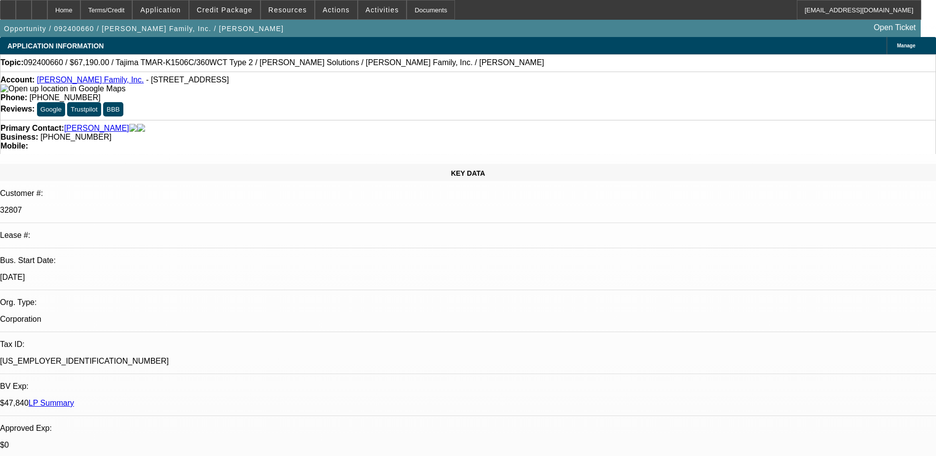
select select "1"
select select "2"
select select "6"
drag, startPoint x: 732, startPoint y: 330, endPoint x: 896, endPoint y: 322, distance: 164.4
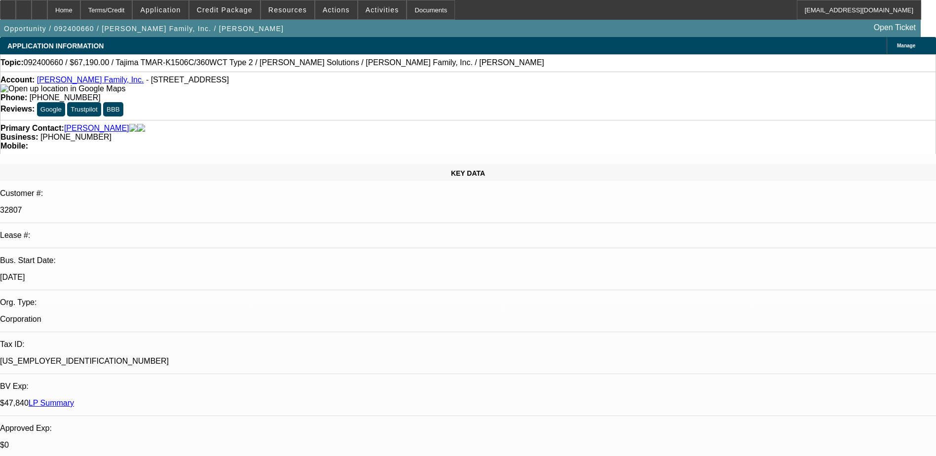
drag, startPoint x: 896, startPoint y: 322, endPoint x: 793, endPoint y: 333, distance: 104.2
drag, startPoint x: 686, startPoint y: 334, endPoint x: 773, endPoint y: 328, distance: 86.6
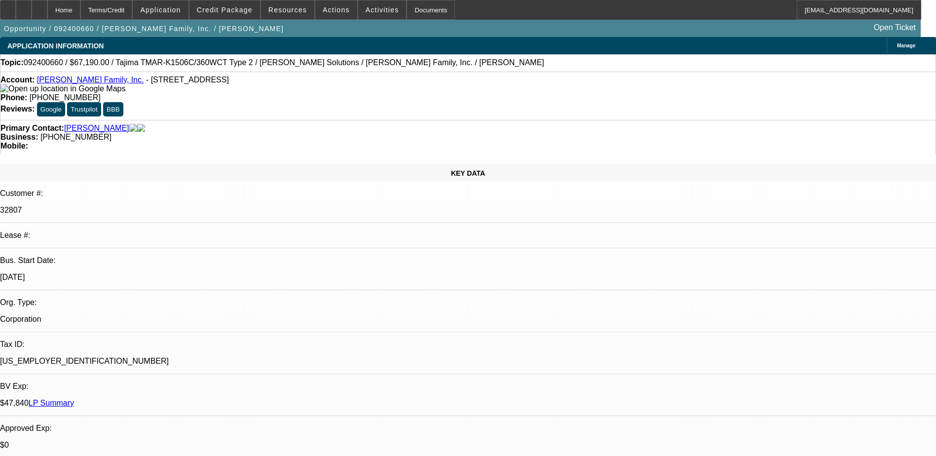
drag, startPoint x: 773, startPoint y: 329, endPoint x: 768, endPoint y: 337, distance: 9.3
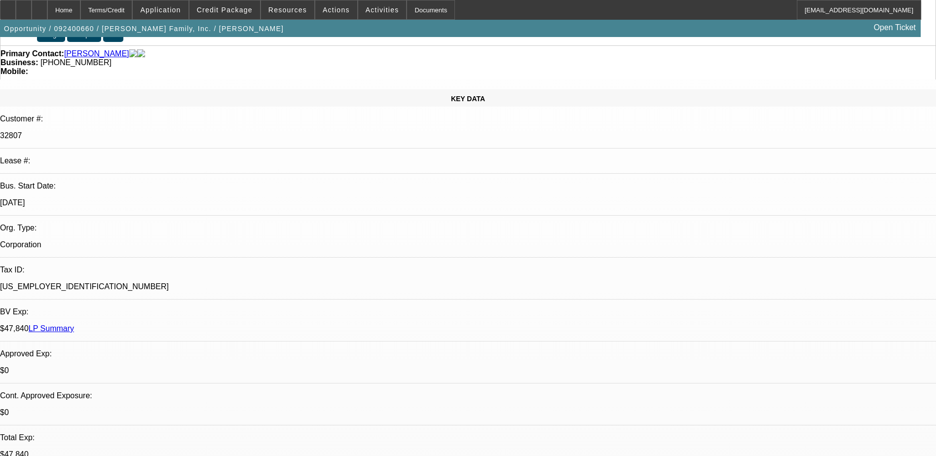
scroll to position [148, 0]
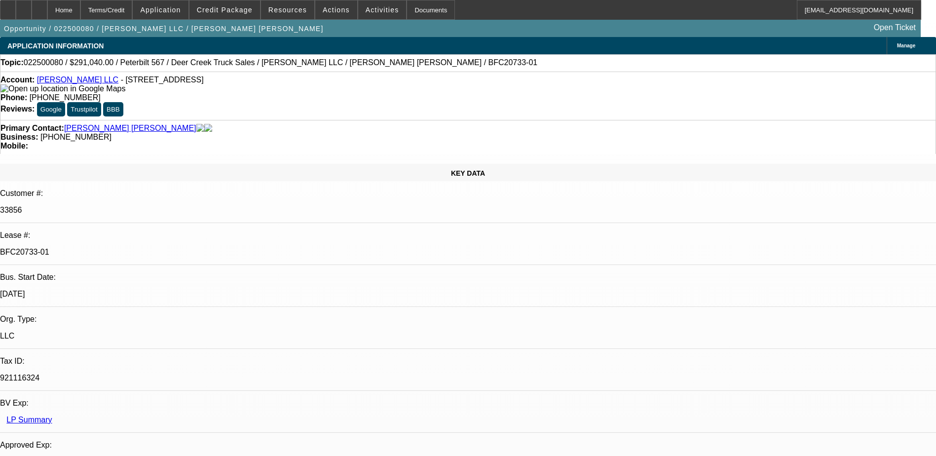
select select "0.2"
select select "2"
select select "0"
select select "0.2"
select select "2"
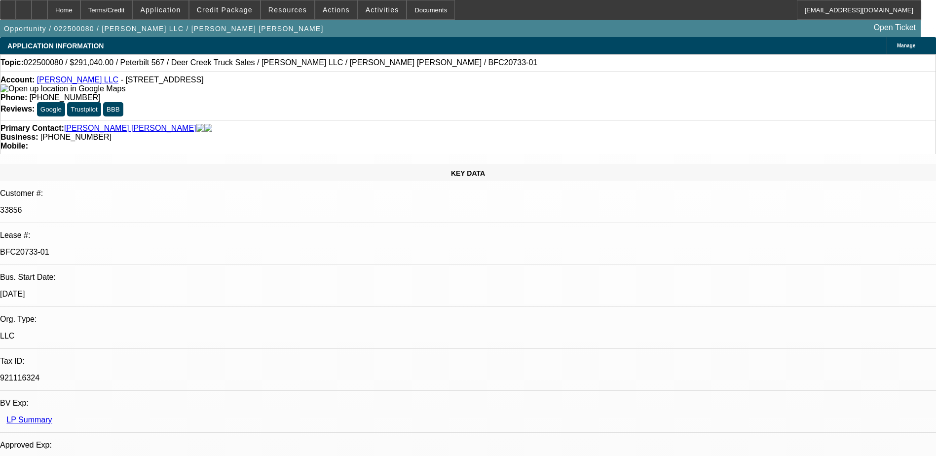
select select "0"
select select "1"
select select "2"
select select "6"
select select "1"
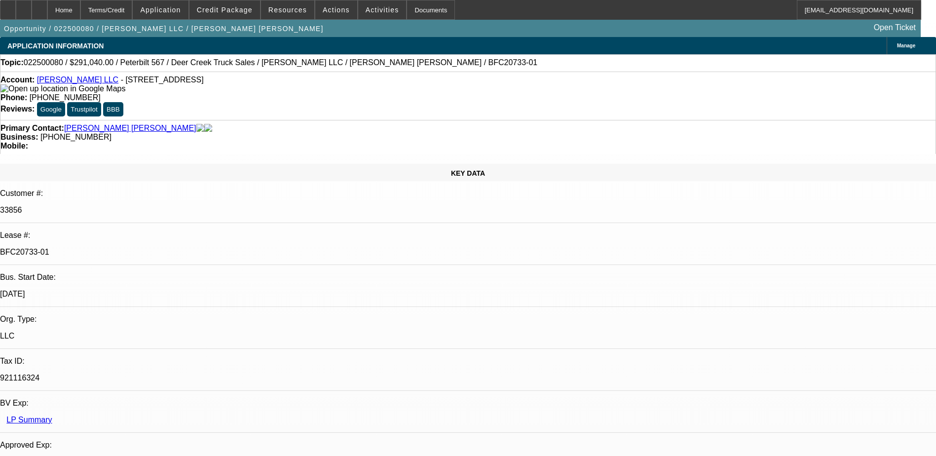
select select "2"
select select "6"
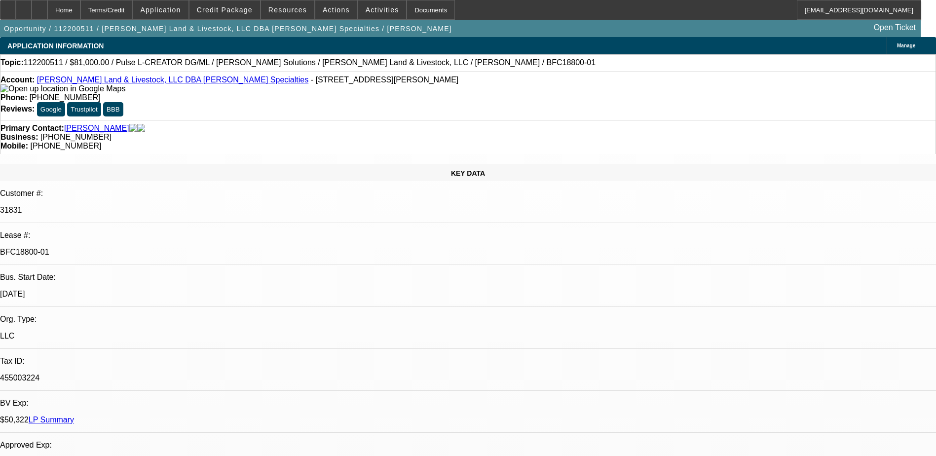
select select "0"
select select "2"
select select "0"
select select "2"
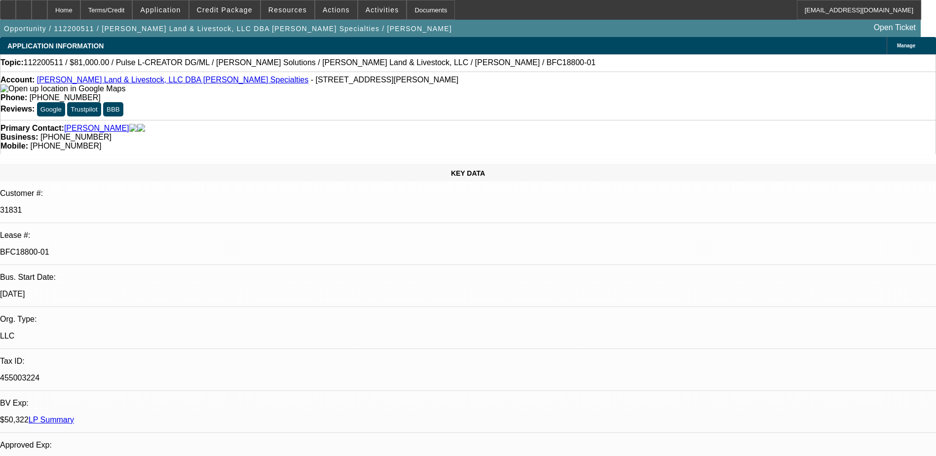
select select "0"
select select "2"
select select "0.1"
select select "0"
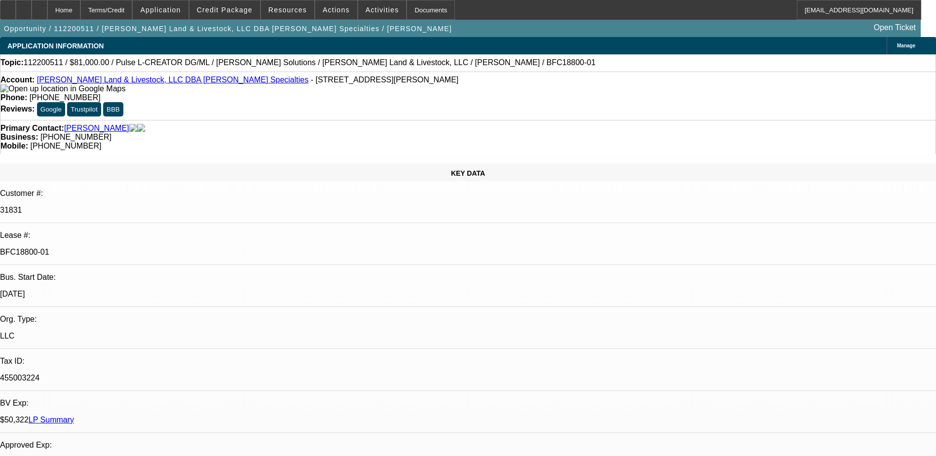
select select "2"
select select "0"
select select "1"
select select "2"
select select "6"
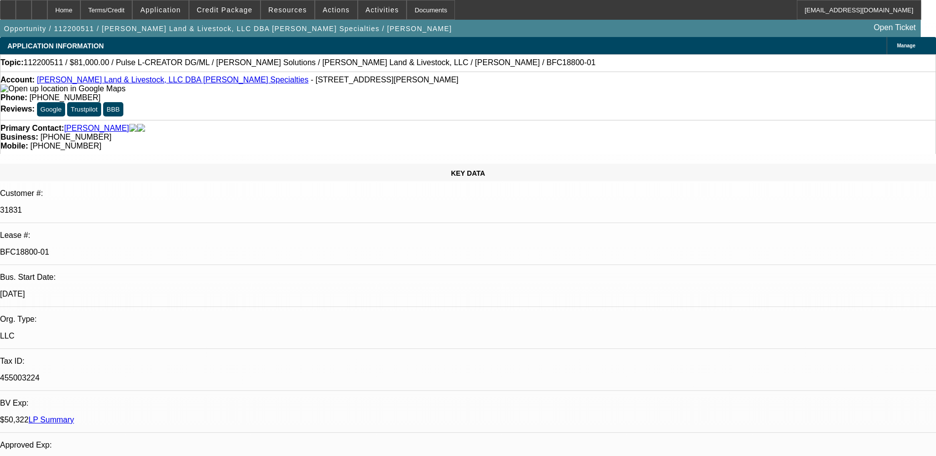
select select "1"
select select "2"
select select "6"
select select "1"
select select "2"
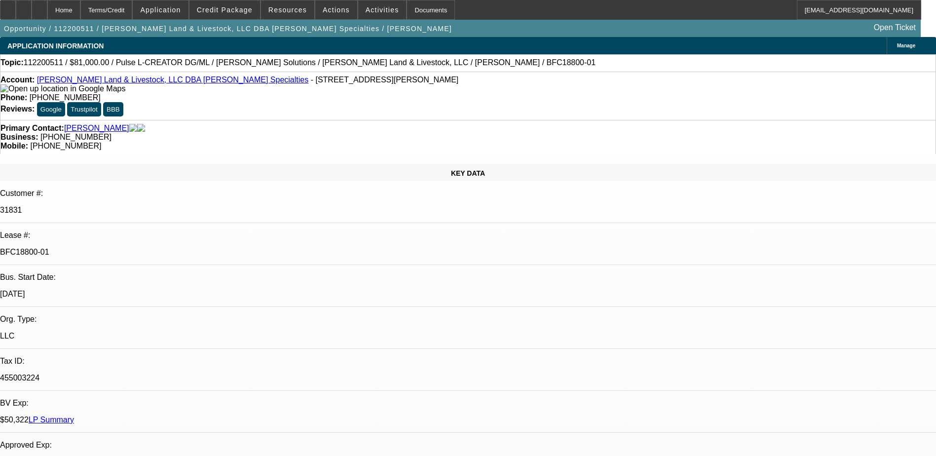
select select "4"
select select "1"
select select "2"
select select "6"
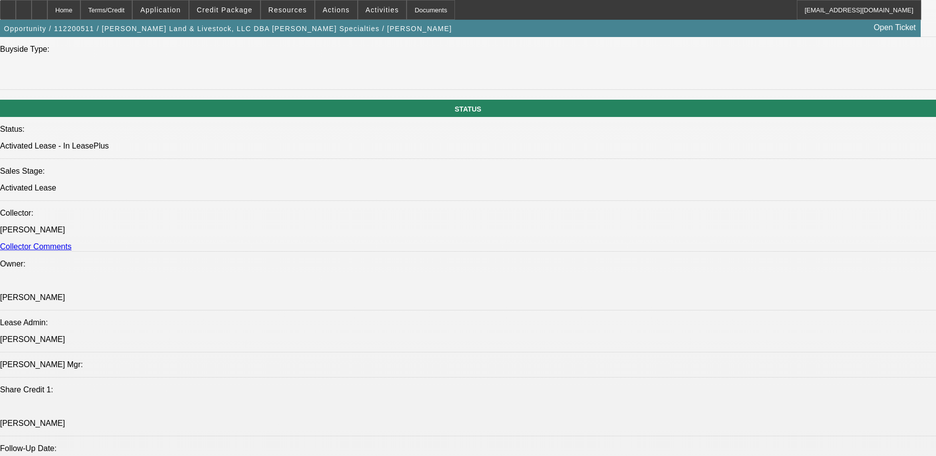
scroll to position [1332, 0]
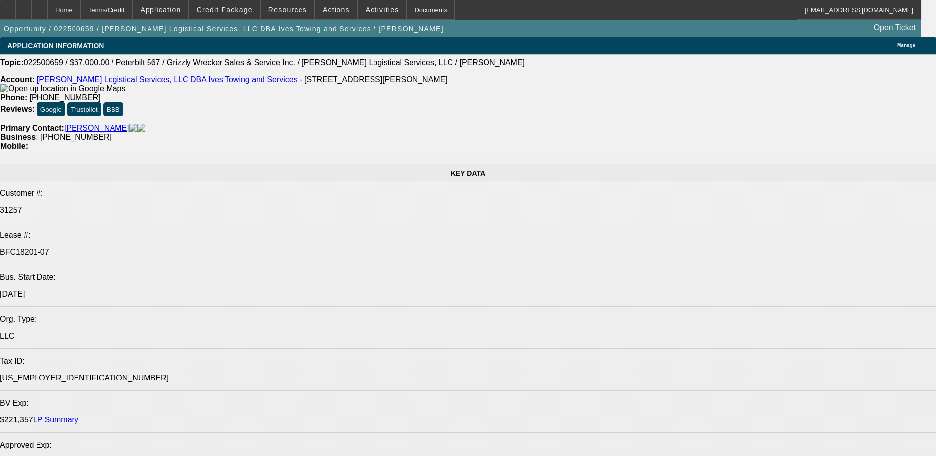
select select "0"
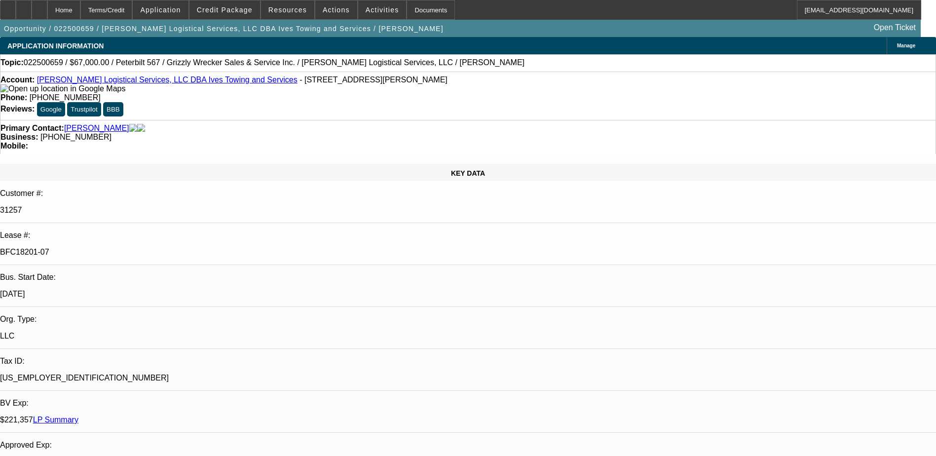
select select "2"
select select "0"
select select "2"
select select "0"
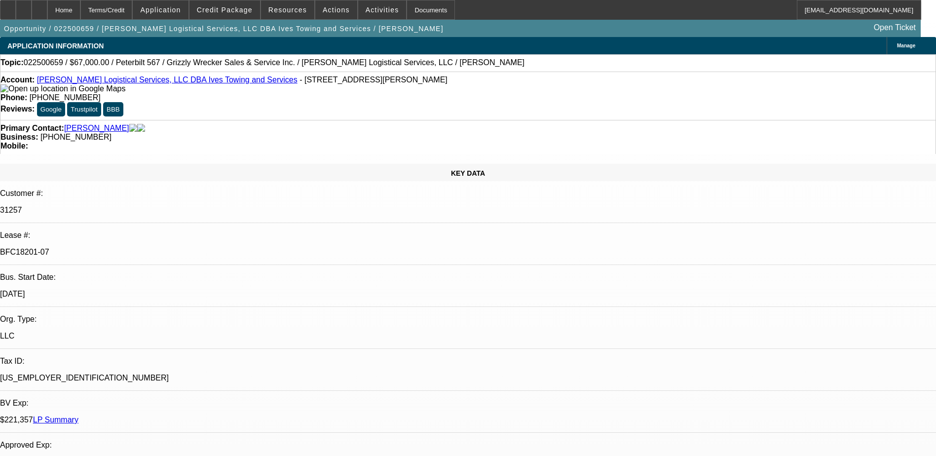
select select "0"
select select "2"
select select "0"
select select "1"
select select "2"
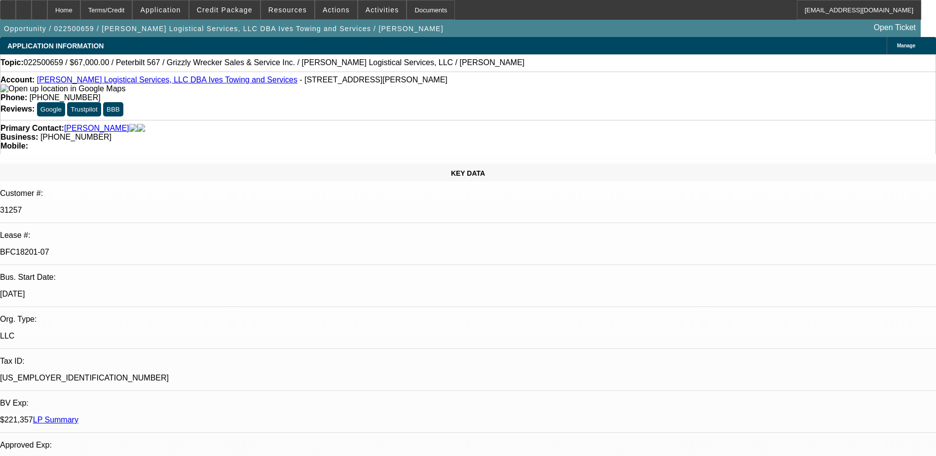
select select "6"
select select "1"
select select "2"
select select "6"
select select "1"
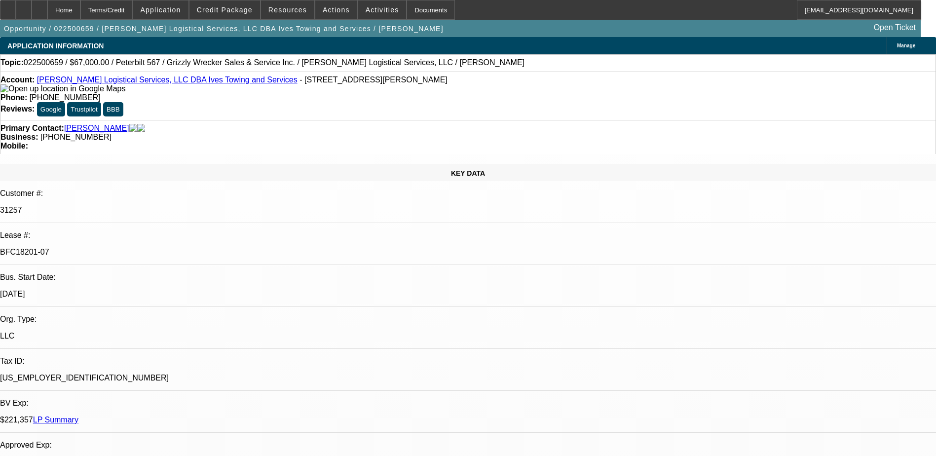
select select "2"
select select "6"
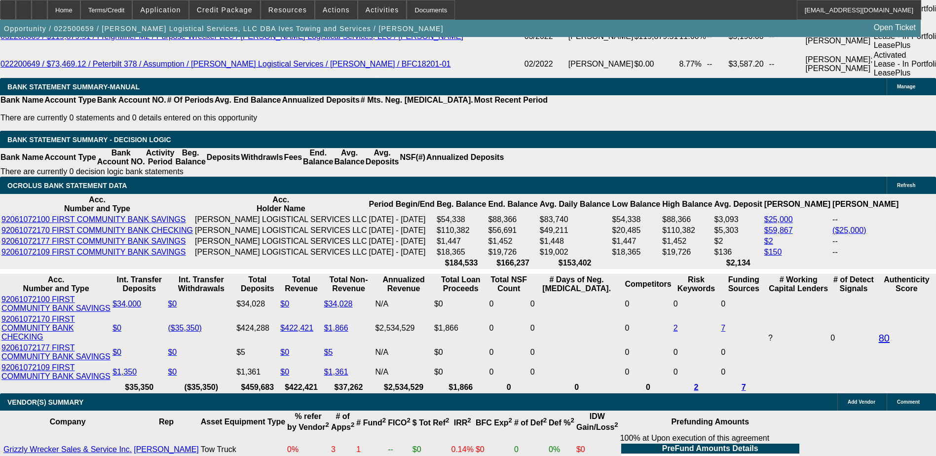
scroll to position [1875, 0]
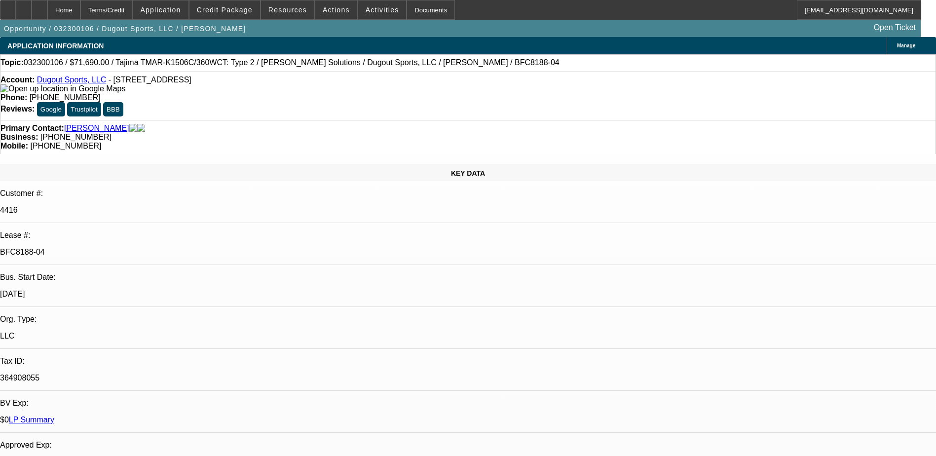
select select "0"
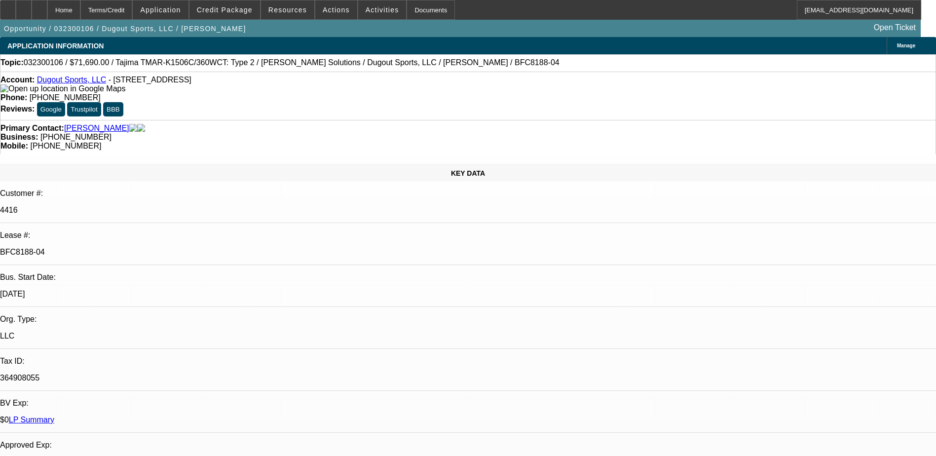
select select "0"
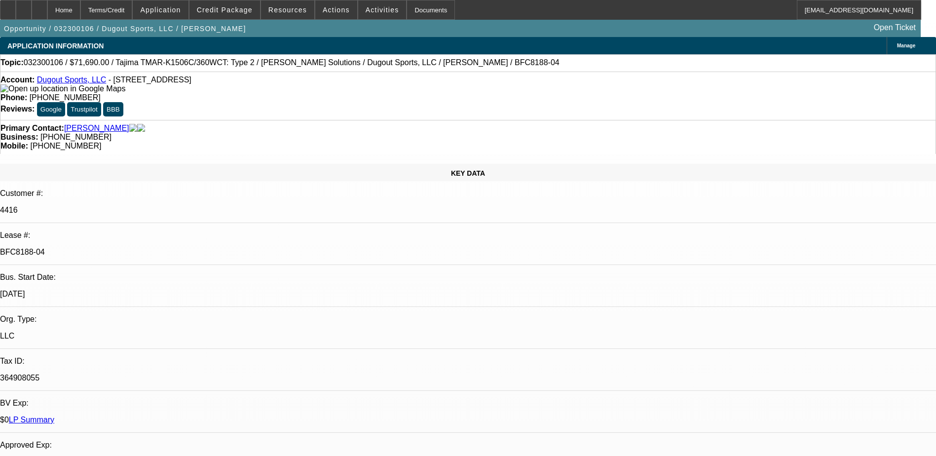
select select "2"
select select "0"
select select "1"
select select "2"
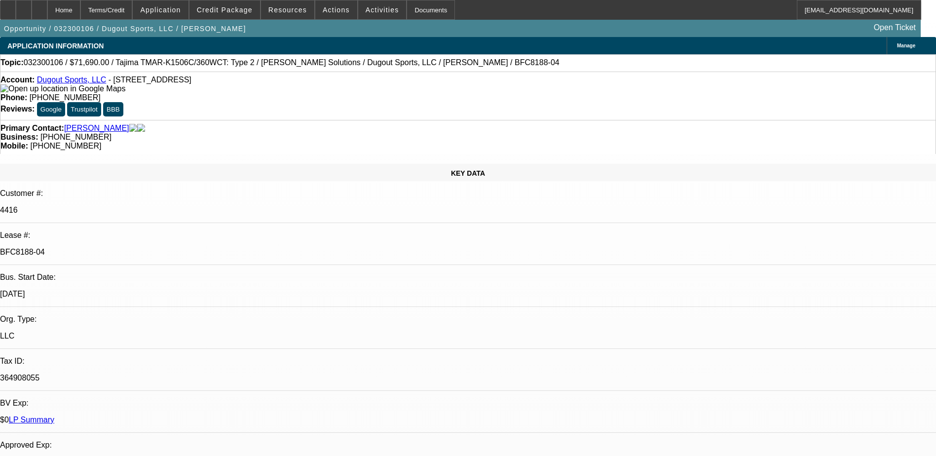
select select "1"
select select "2"
select select "1"
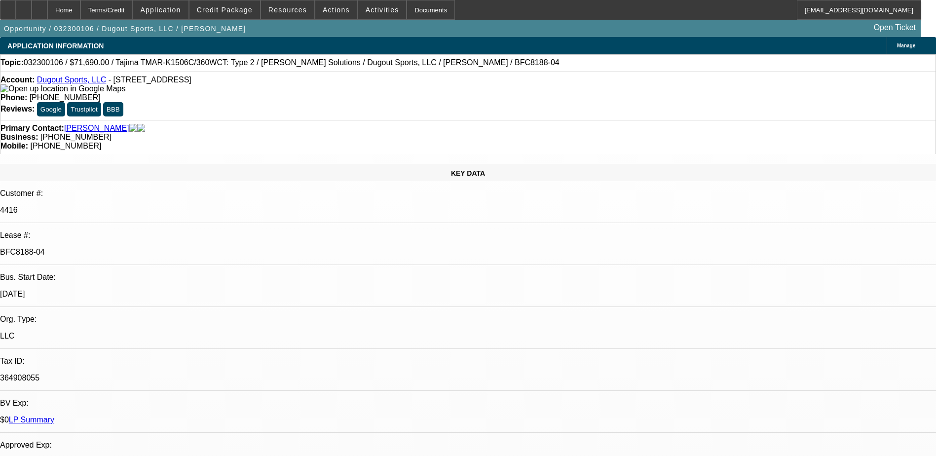
select select "2"
select select "1"
select select "2"
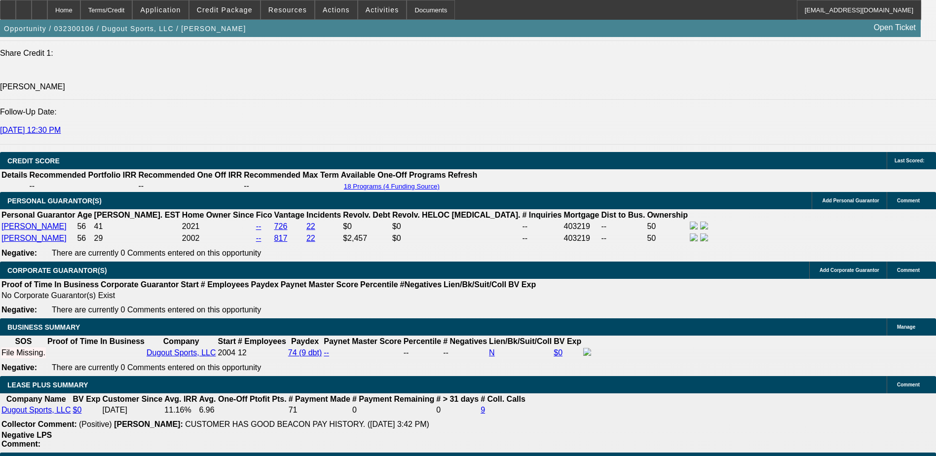
scroll to position [1283, 0]
